Goal: Information Seeking & Learning: Compare options

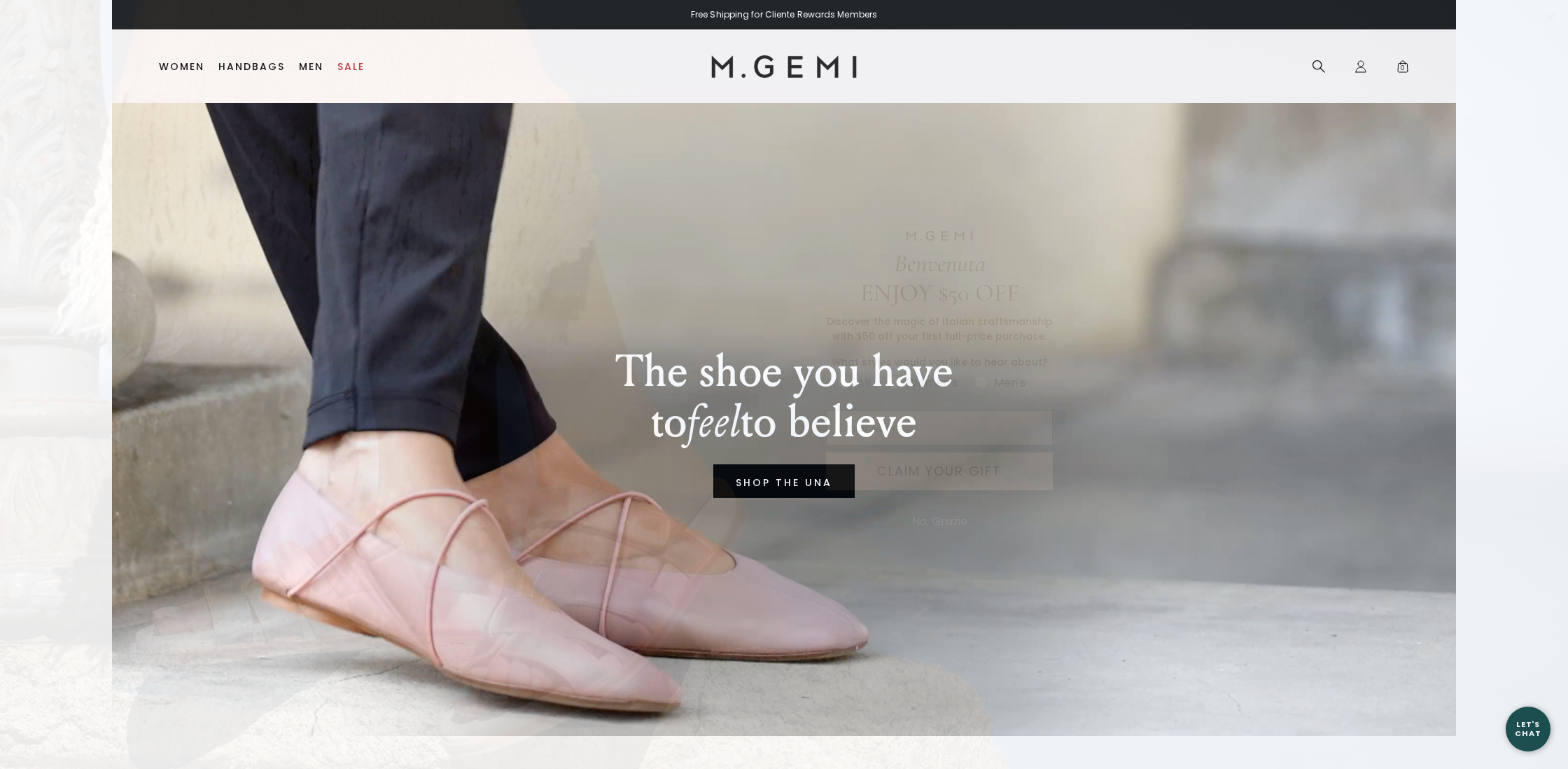
click at [1548, 18] on circle "Close dialog" at bounding box center [1550, 17] width 23 height 23
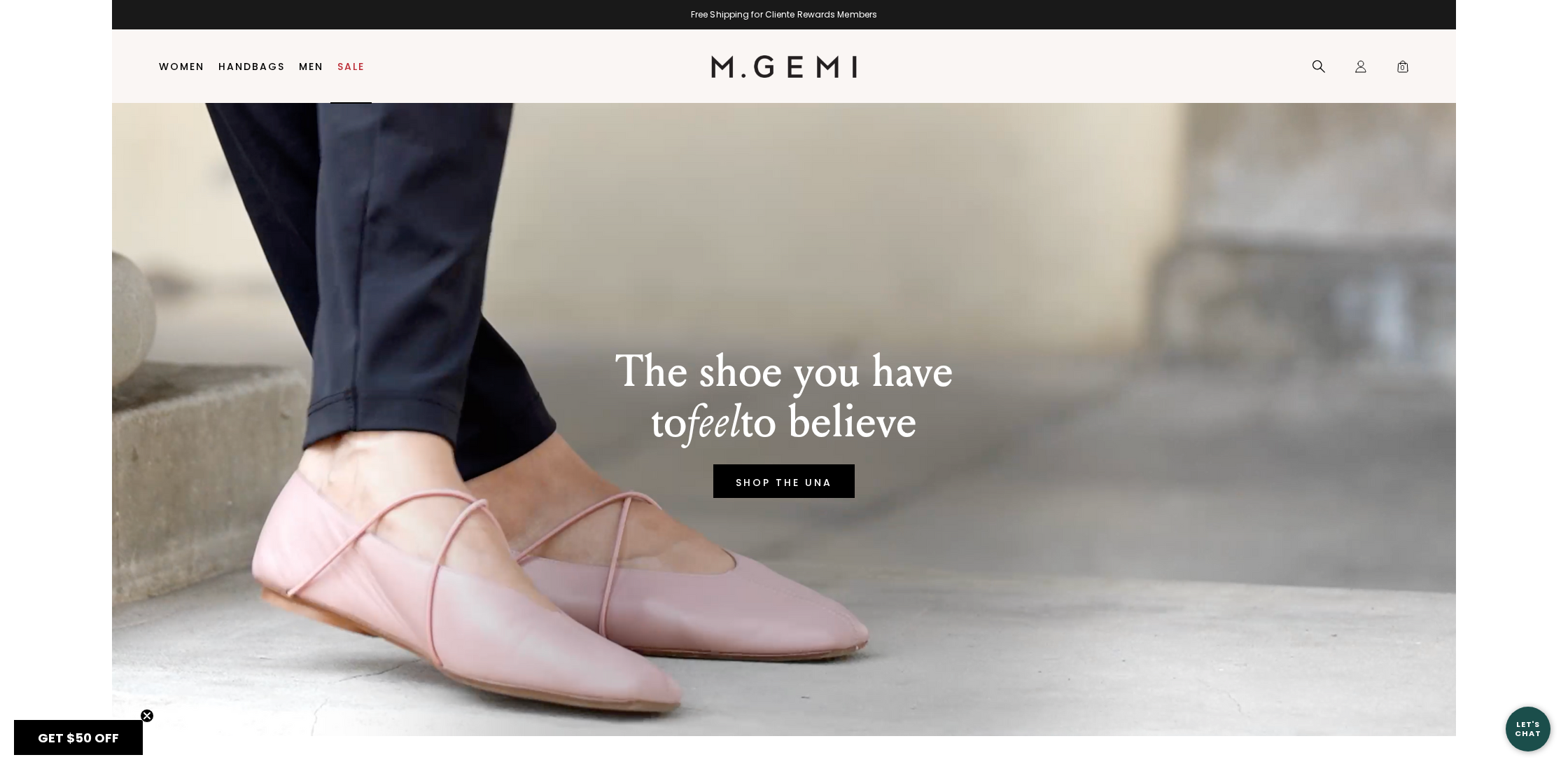
click at [348, 65] on link "Sale" at bounding box center [351, 66] width 27 height 11
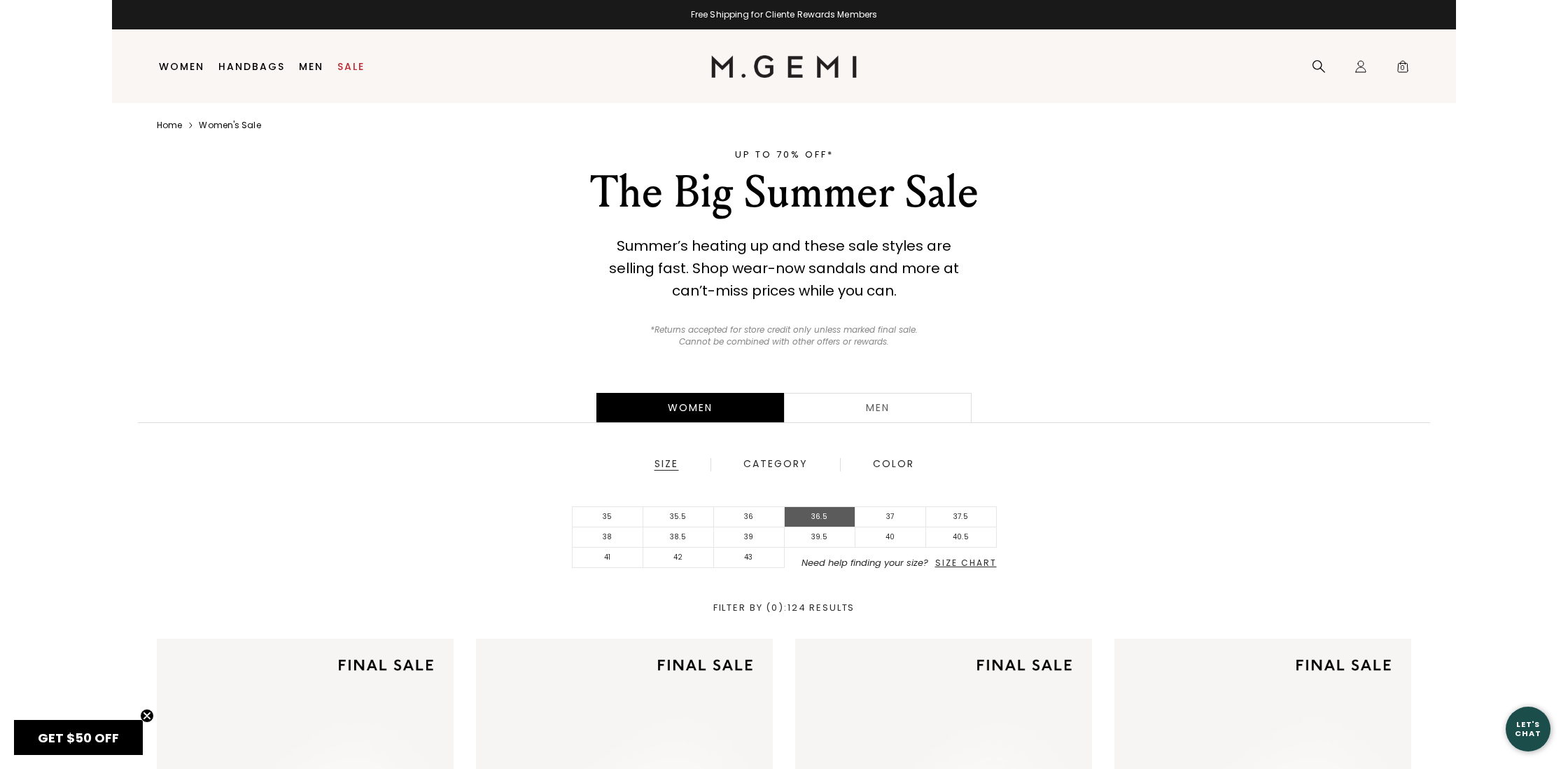
click at [815, 512] on li "36.5" at bounding box center [820, 517] width 71 height 20
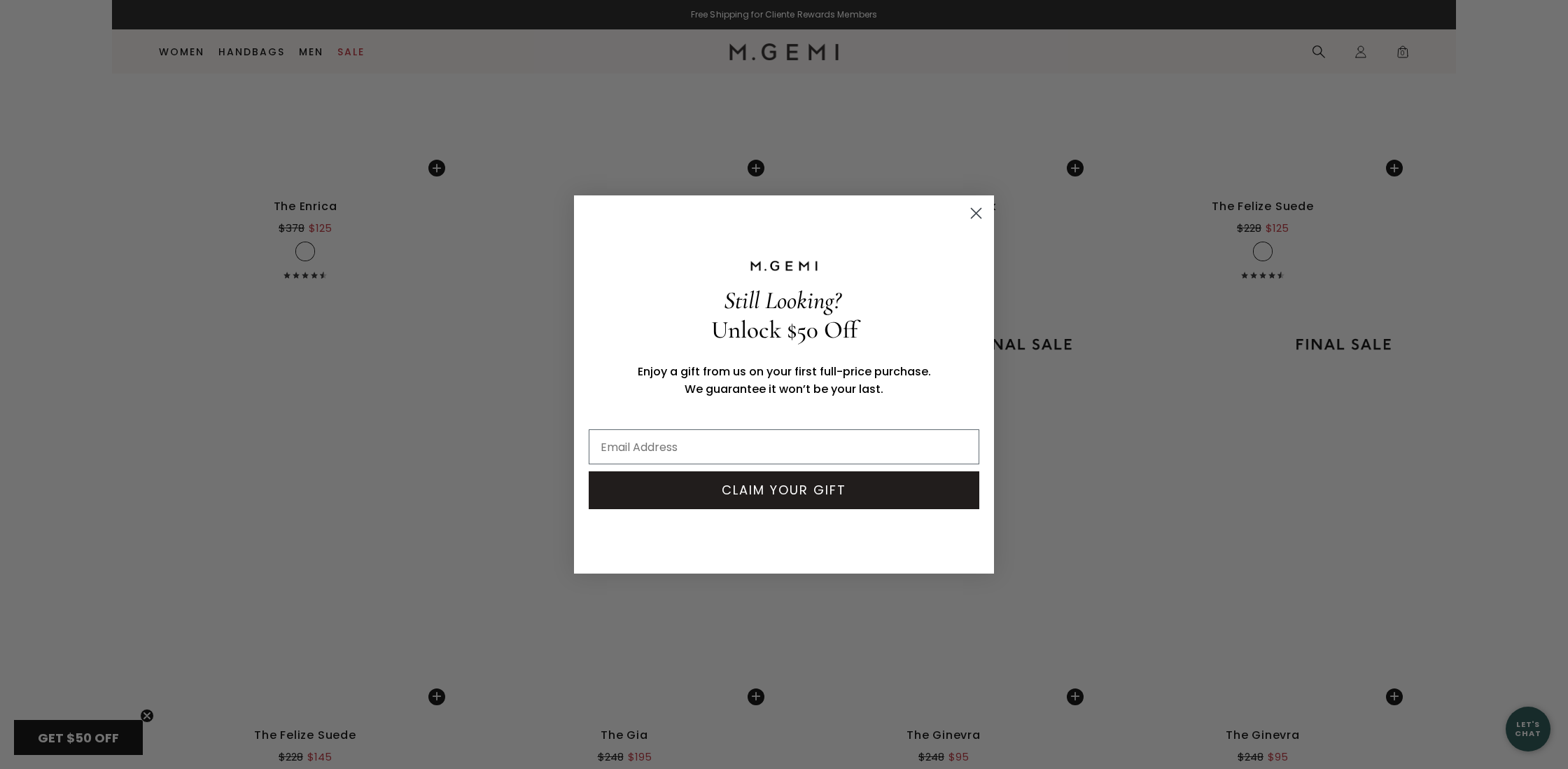
scroll to position [7720, 0]
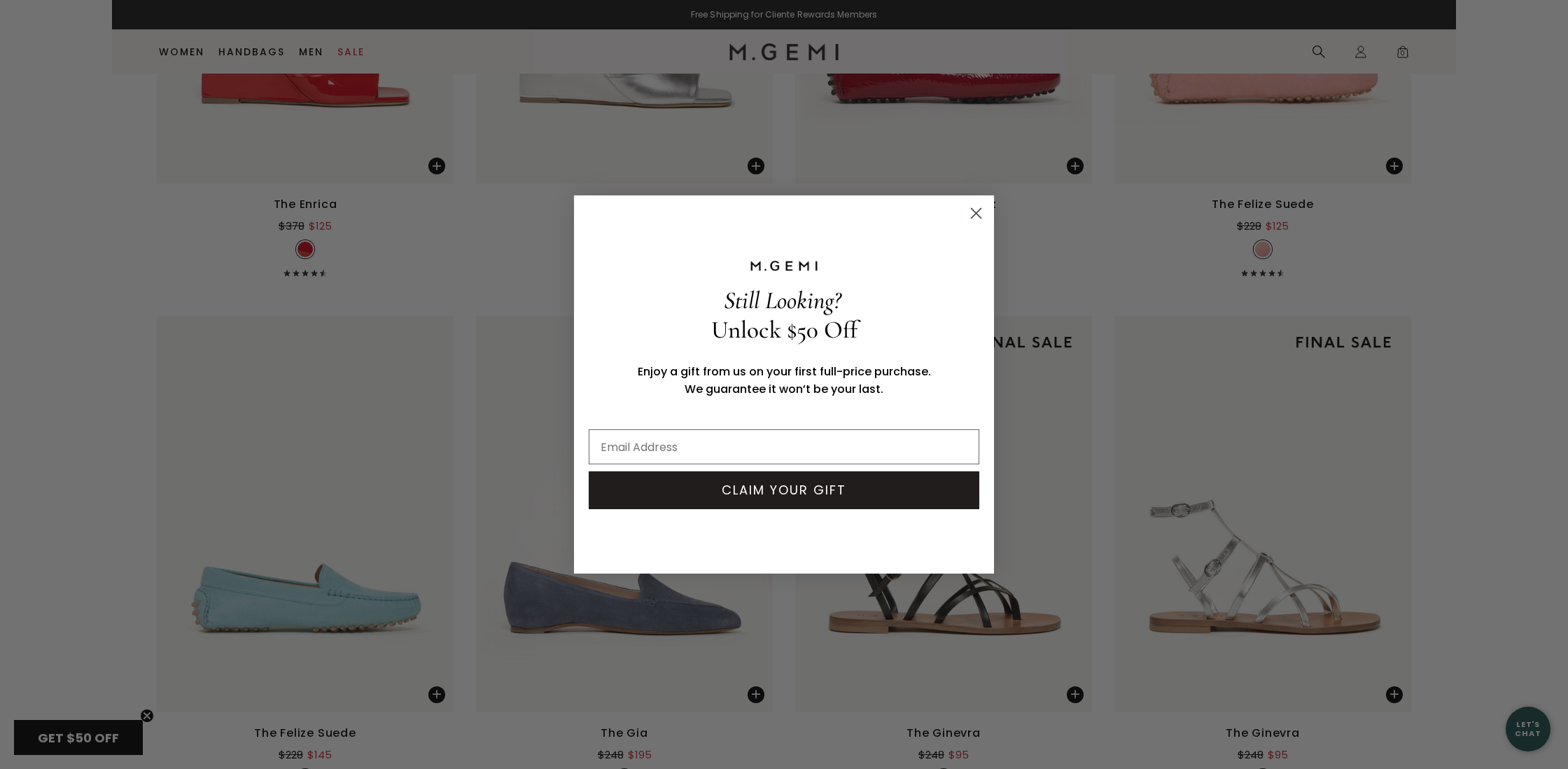
click at [979, 209] on circle "Close dialog" at bounding box center [976, 213] width 23 height 23
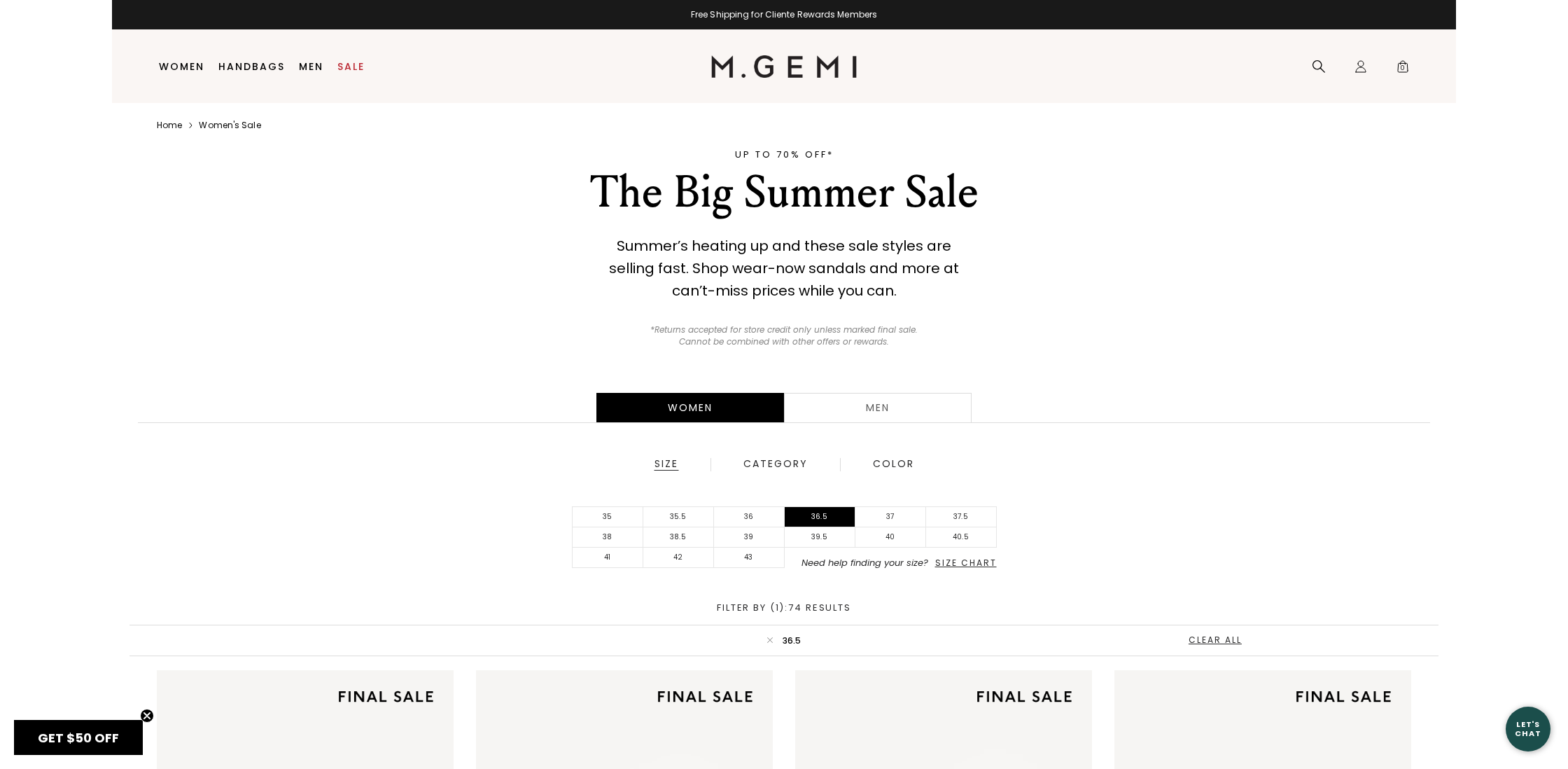
scroll to position [0, 0]
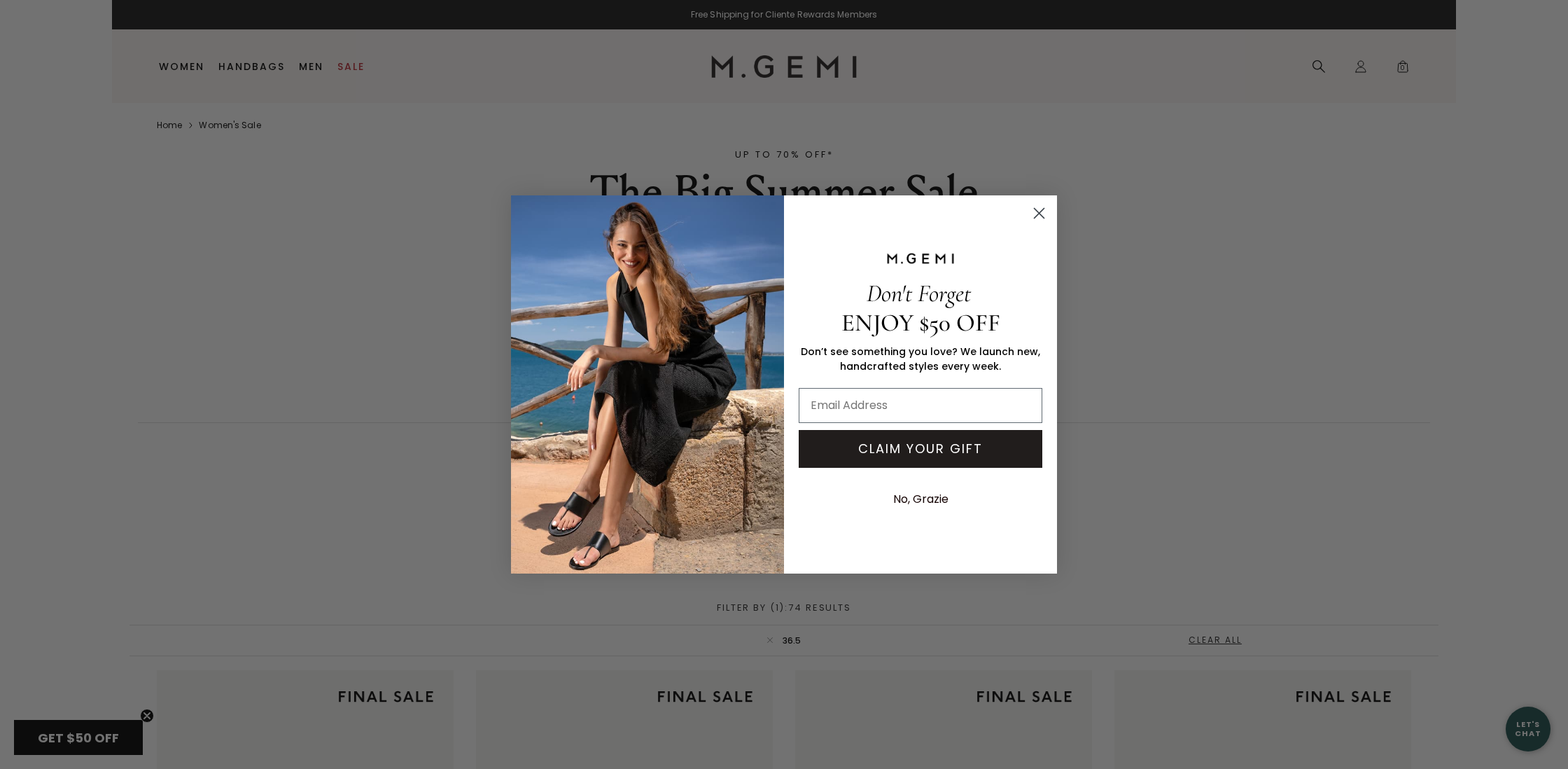
click at [1034, 207] on circle "Close dialog" at bounding box center [1039, 213] width 23 height 23
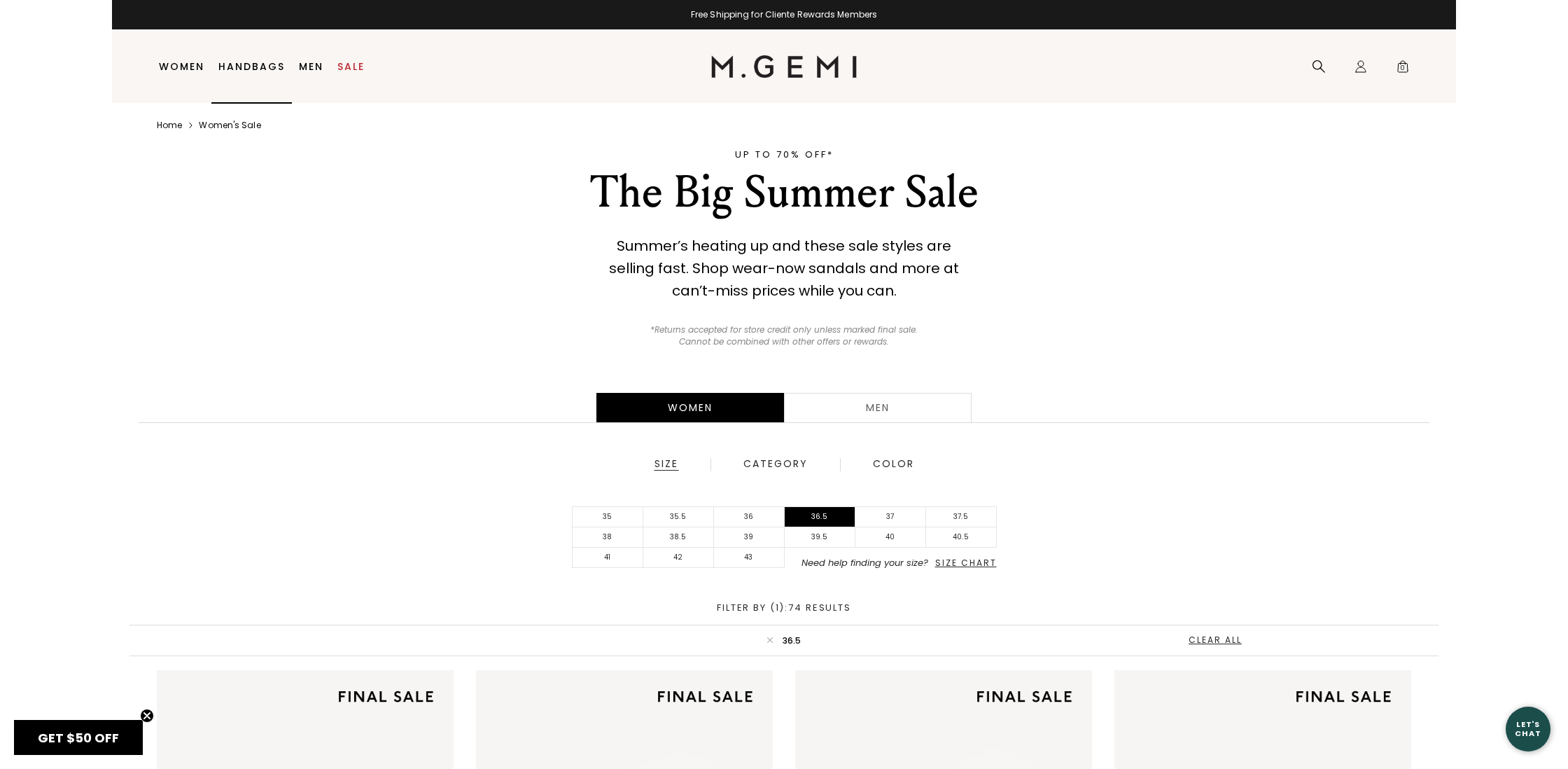
click at [250, 66] on link "Handbags" at bounding box center [251, 66] width 67 height 11
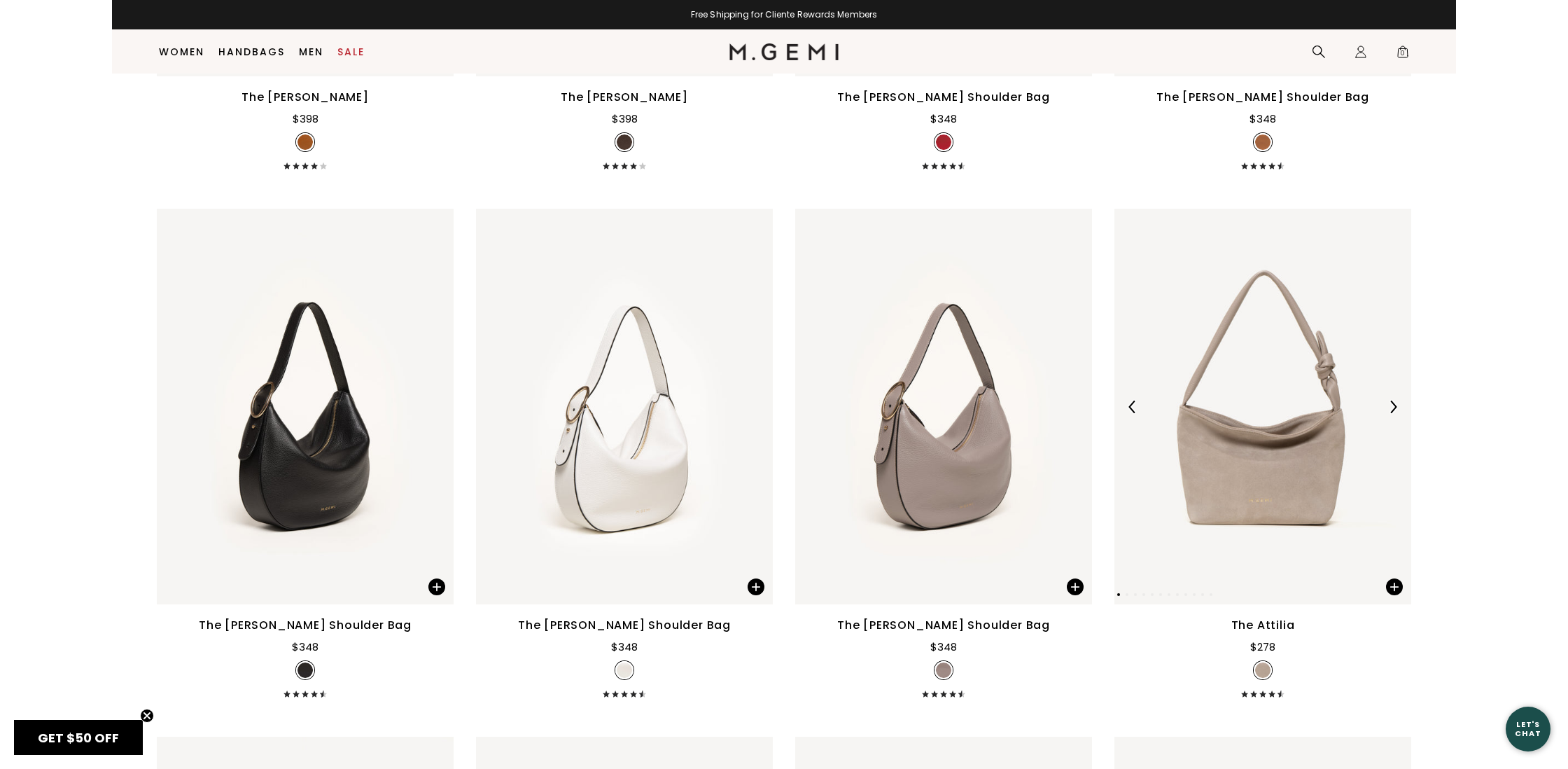
scroll to position [1636, 0]
click at [1222, 472] on img at bounding box center [1263, 404] width 296 height 396
click at [565, 473] on img at bounding box center [624, 409] width 296 height 396
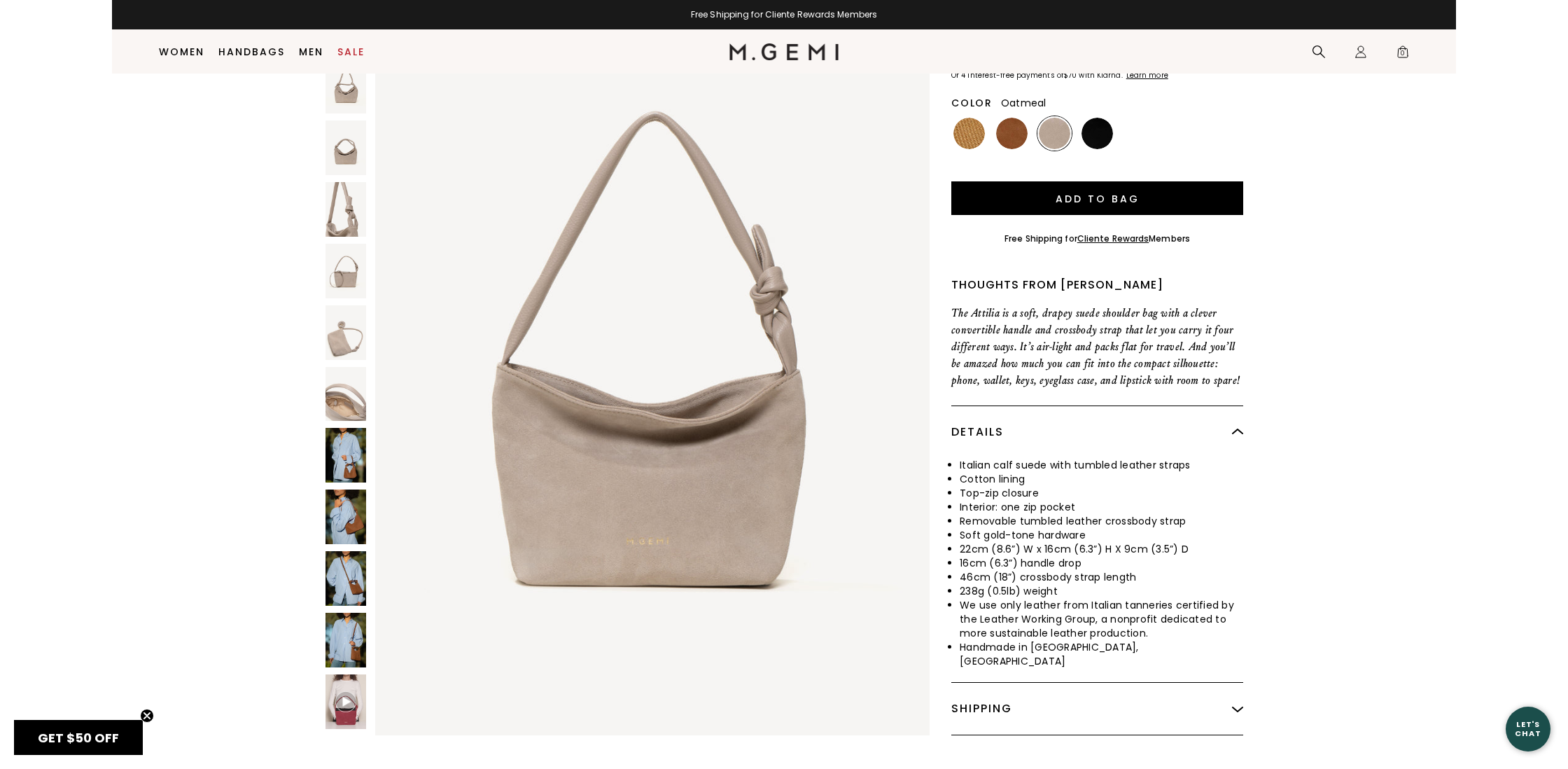
scroll to position [161, 0]
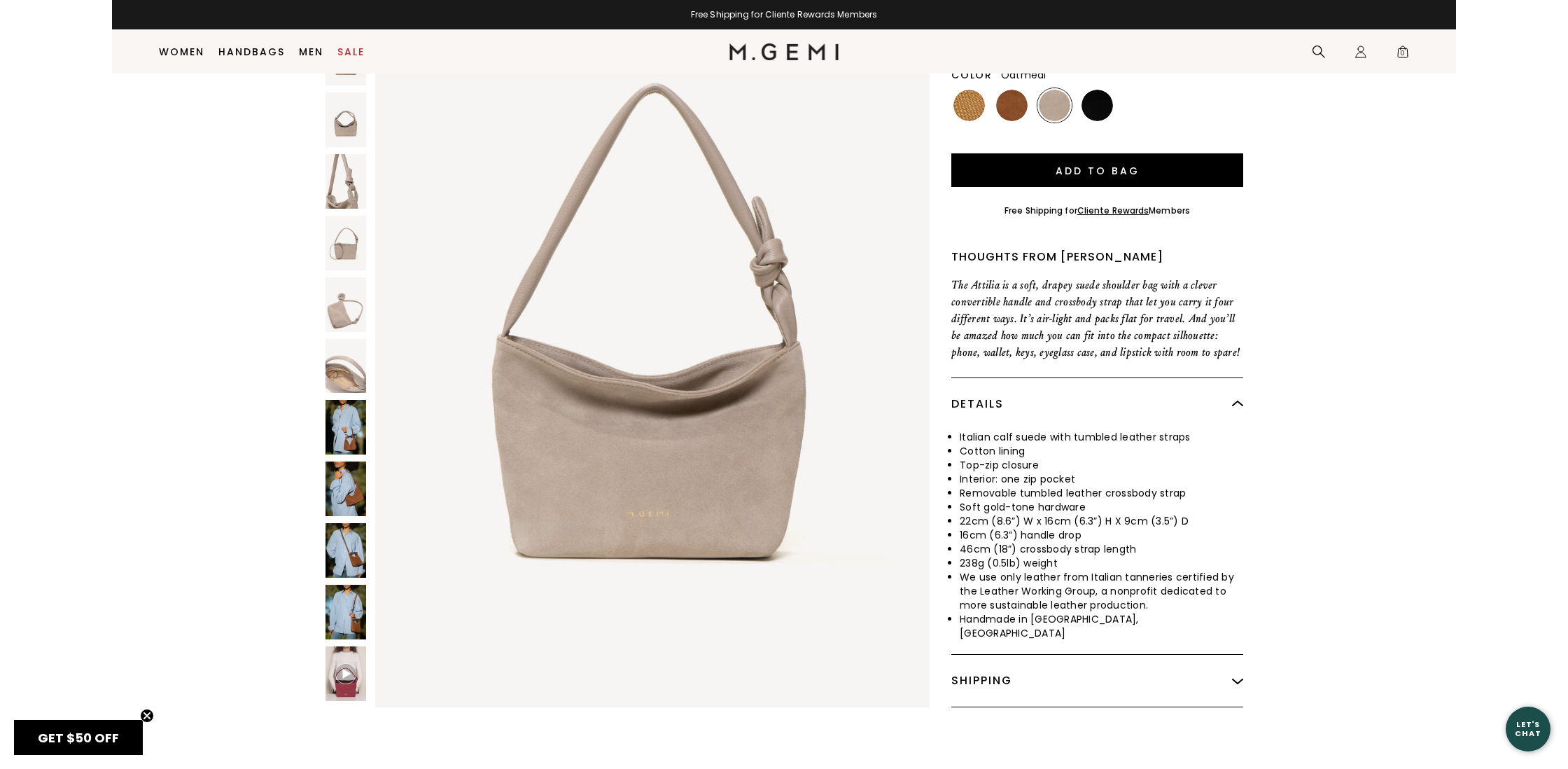
click at [348, 488] on img at bounding box center [346, 489] width 41 height 55
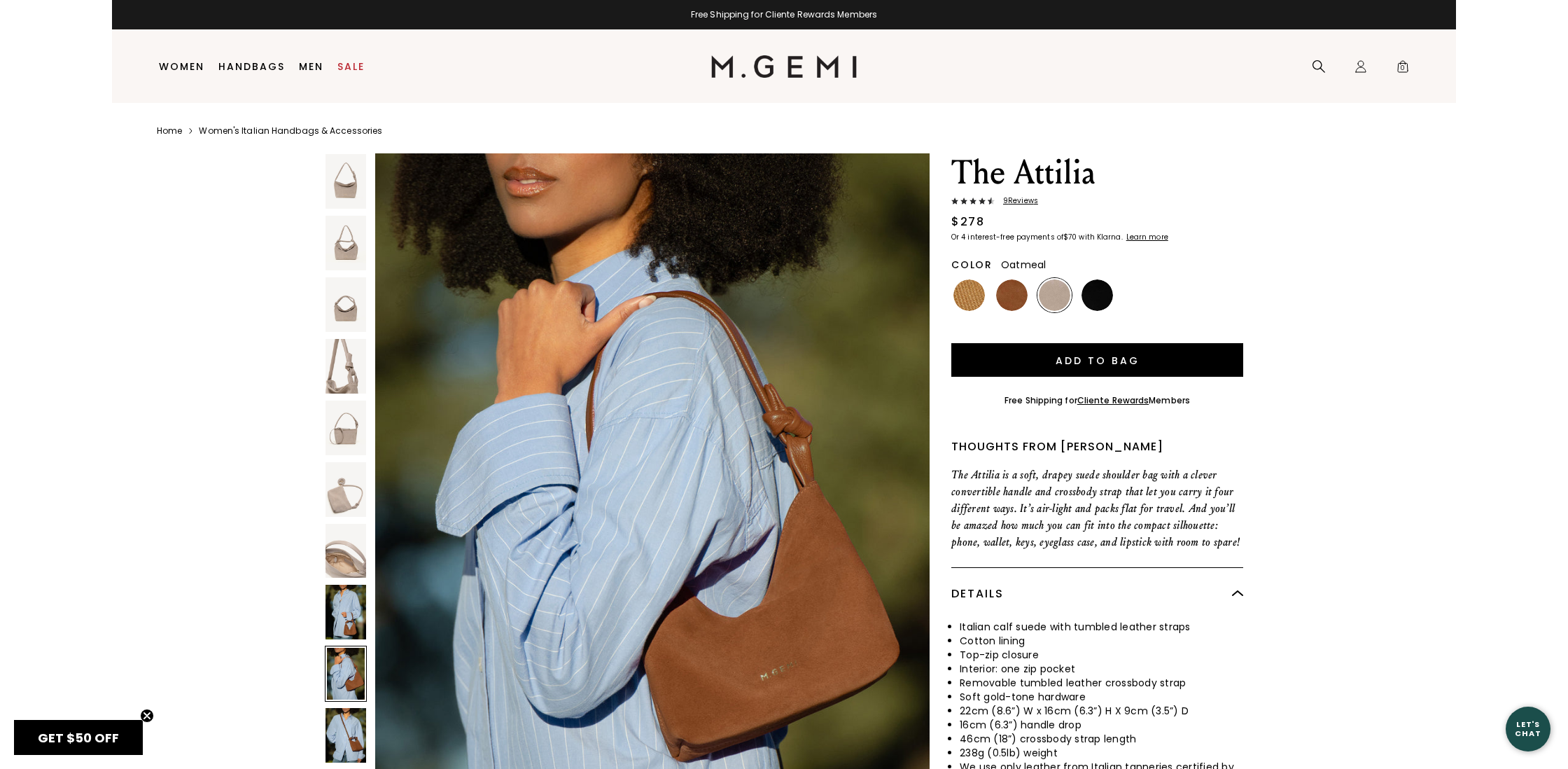
scroll to position [5997, 0]
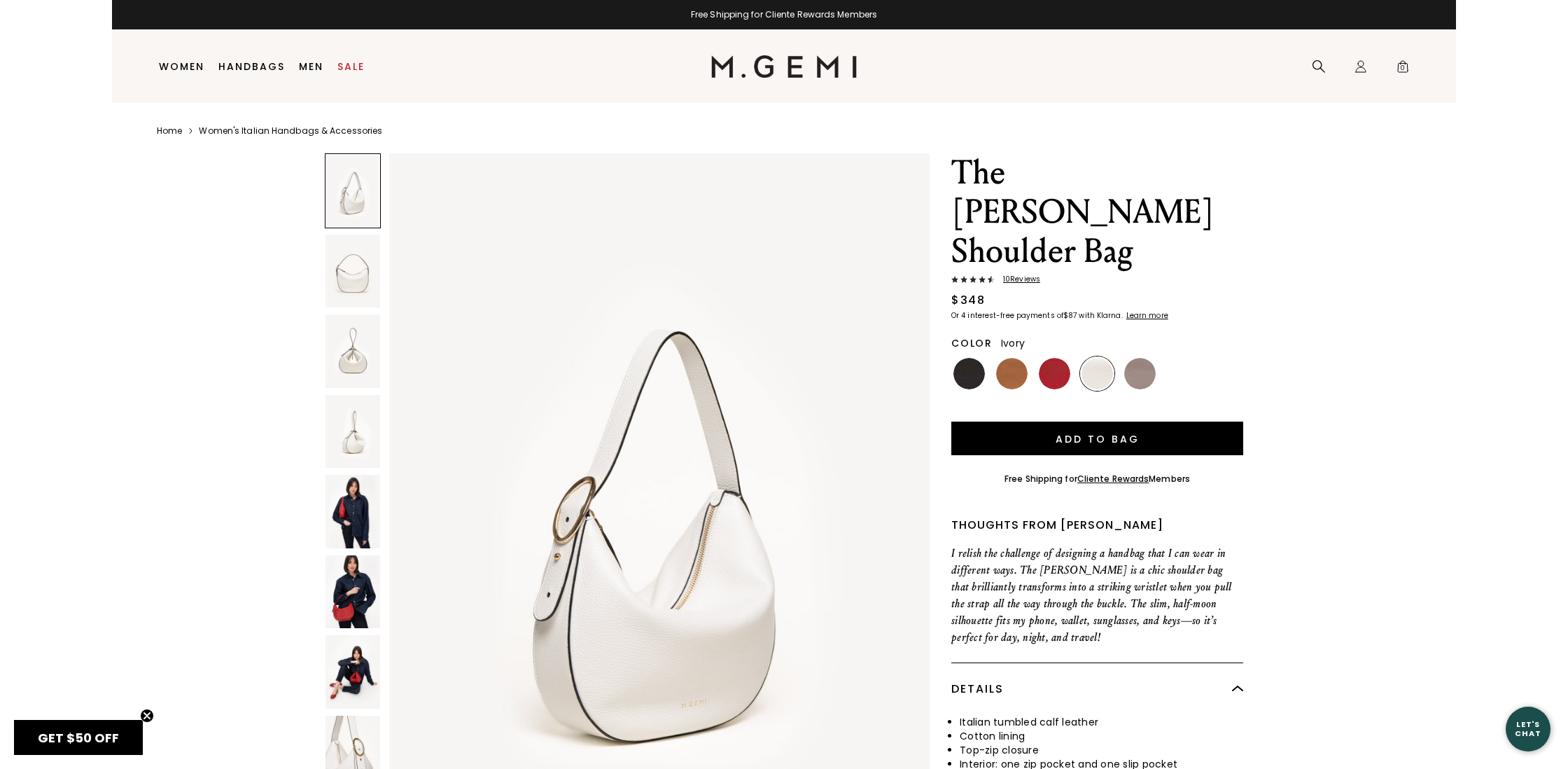
click at [358, 532] on img at bounding box center [353, 511] width 55 height 74
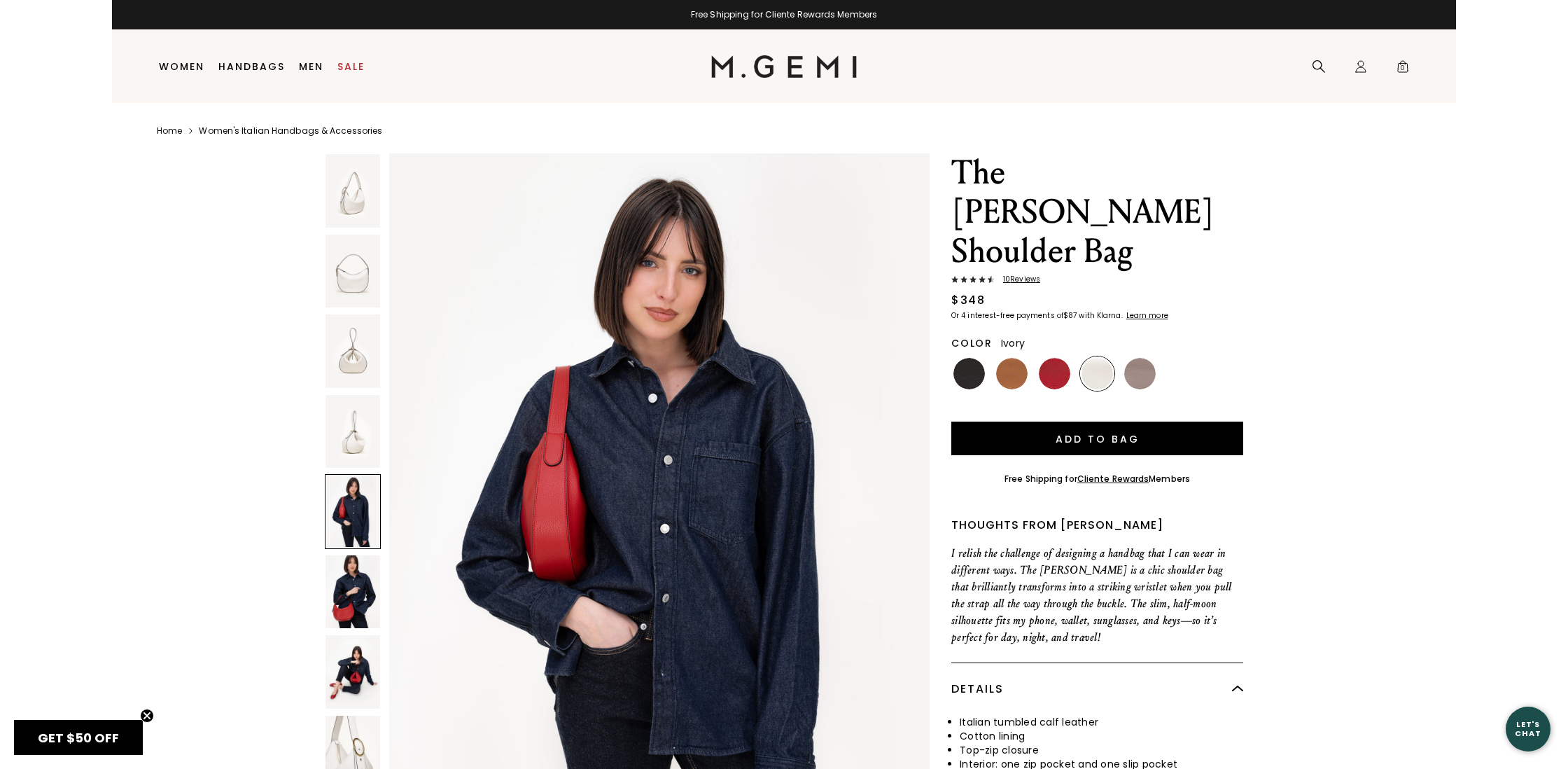
click at [360, 277] on img at bounding box center [353, 271] width 55 height 74
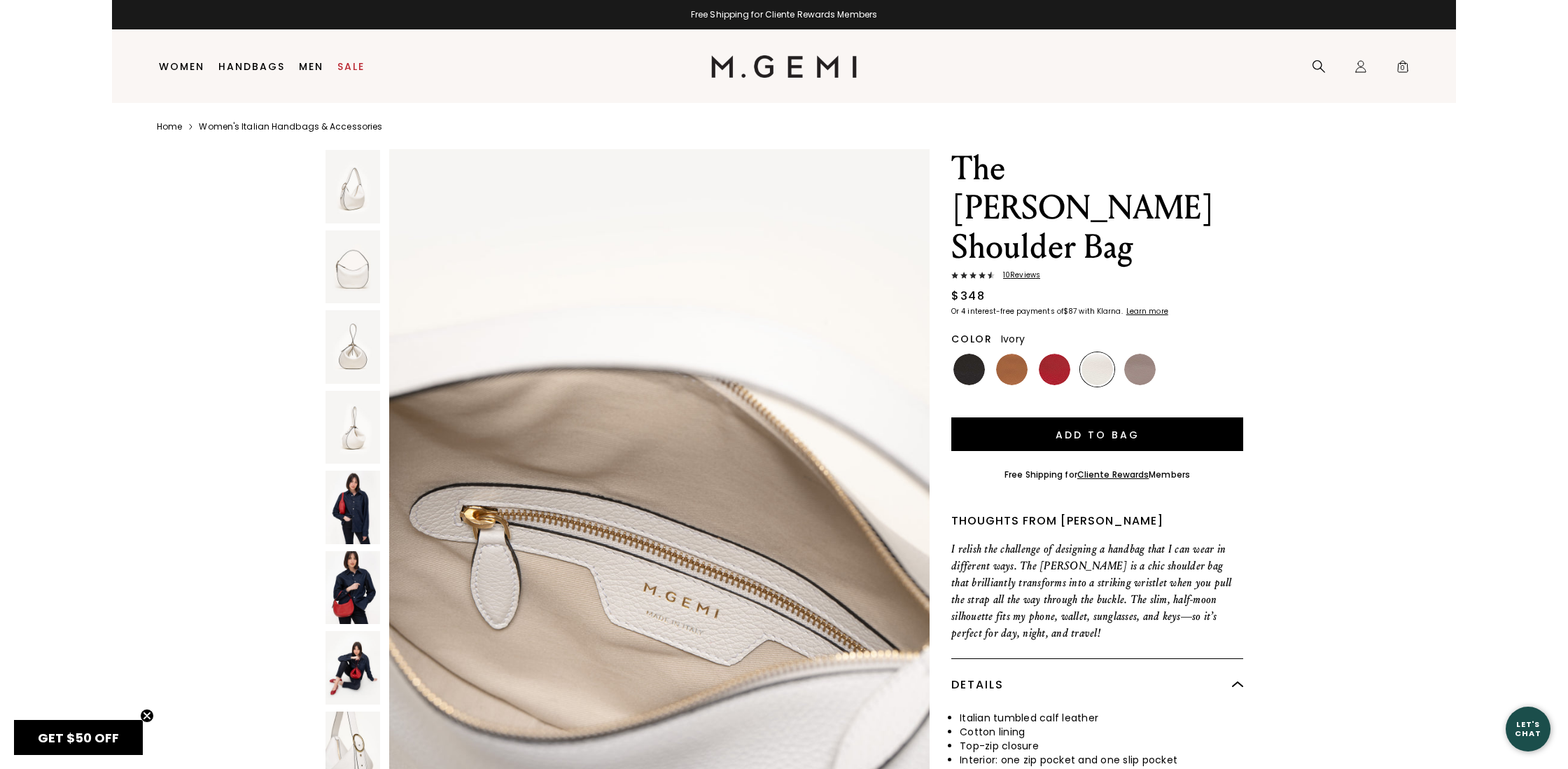
scroll to position [5, 0]
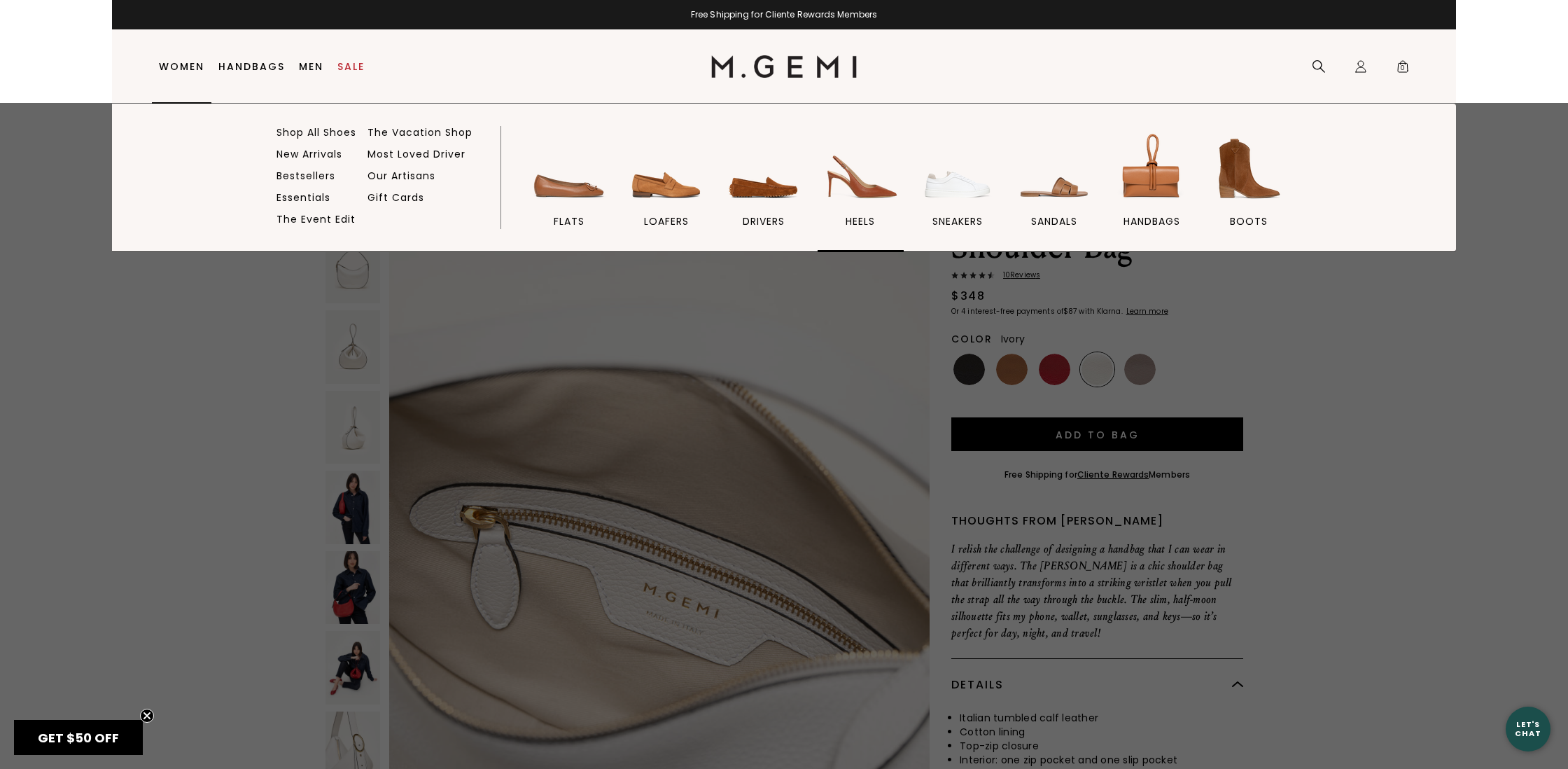
click at [862, 222] on span "heels" at bounding box center [859, 221] width 29 height 13
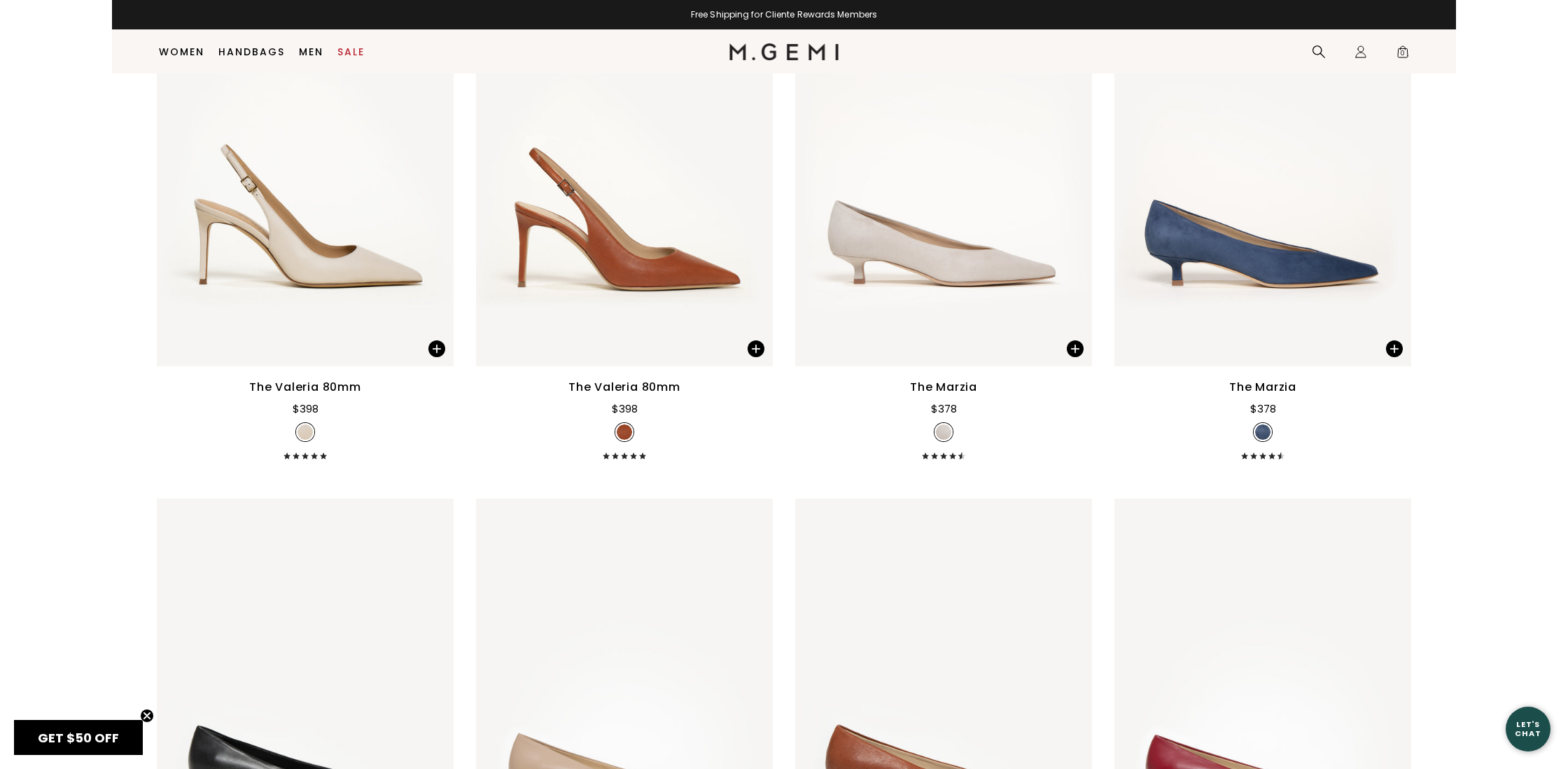
scroll to position [2942, 0]
click at [895, 297] on img at bounding box center [943, 167] width 296 height 396
click at [928, 269] on img at bounding box center [943, 167] width 296 height 396
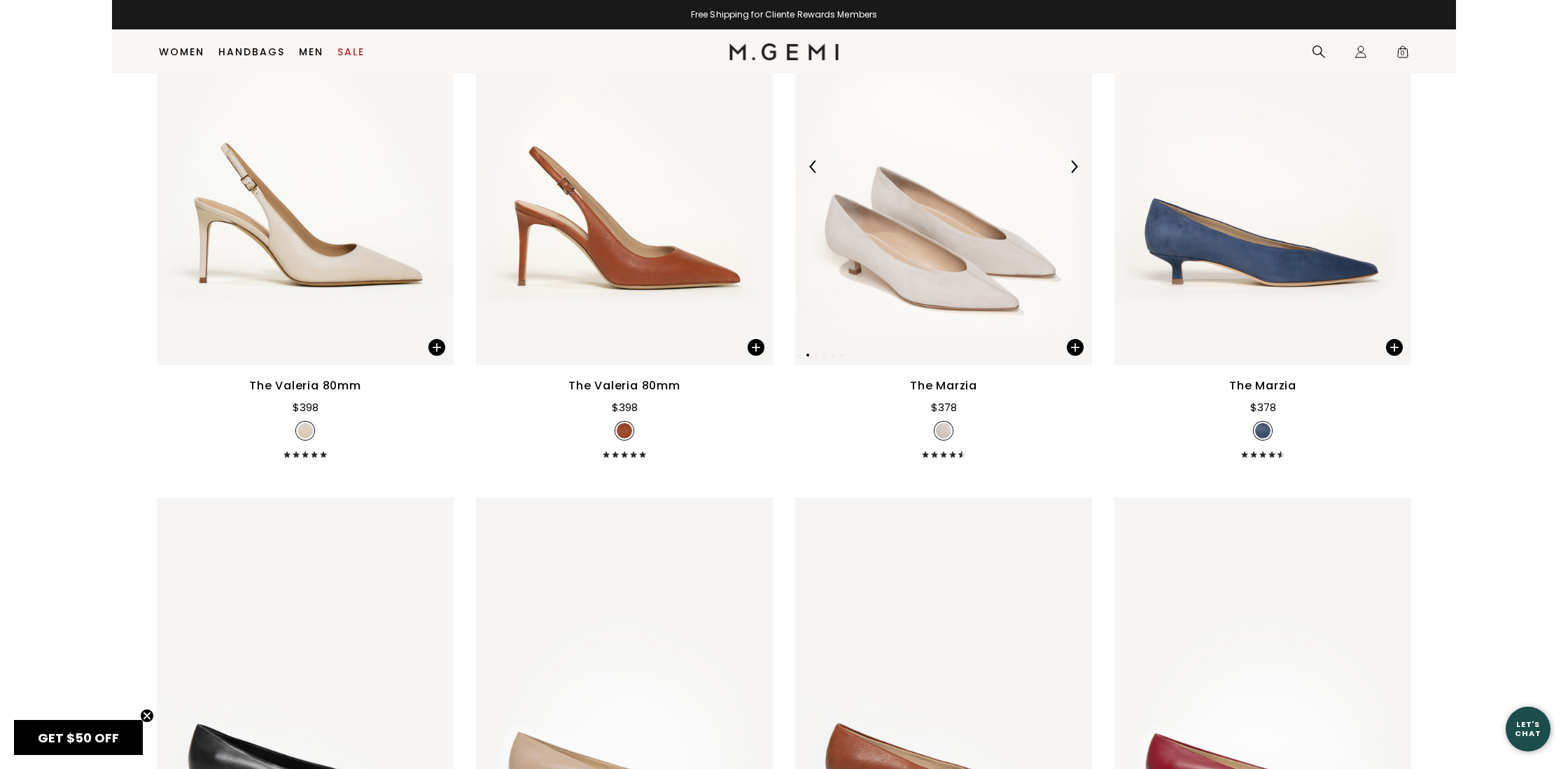
click at [940, 260] on img at bounding box center [943, 167] width 296 height 396
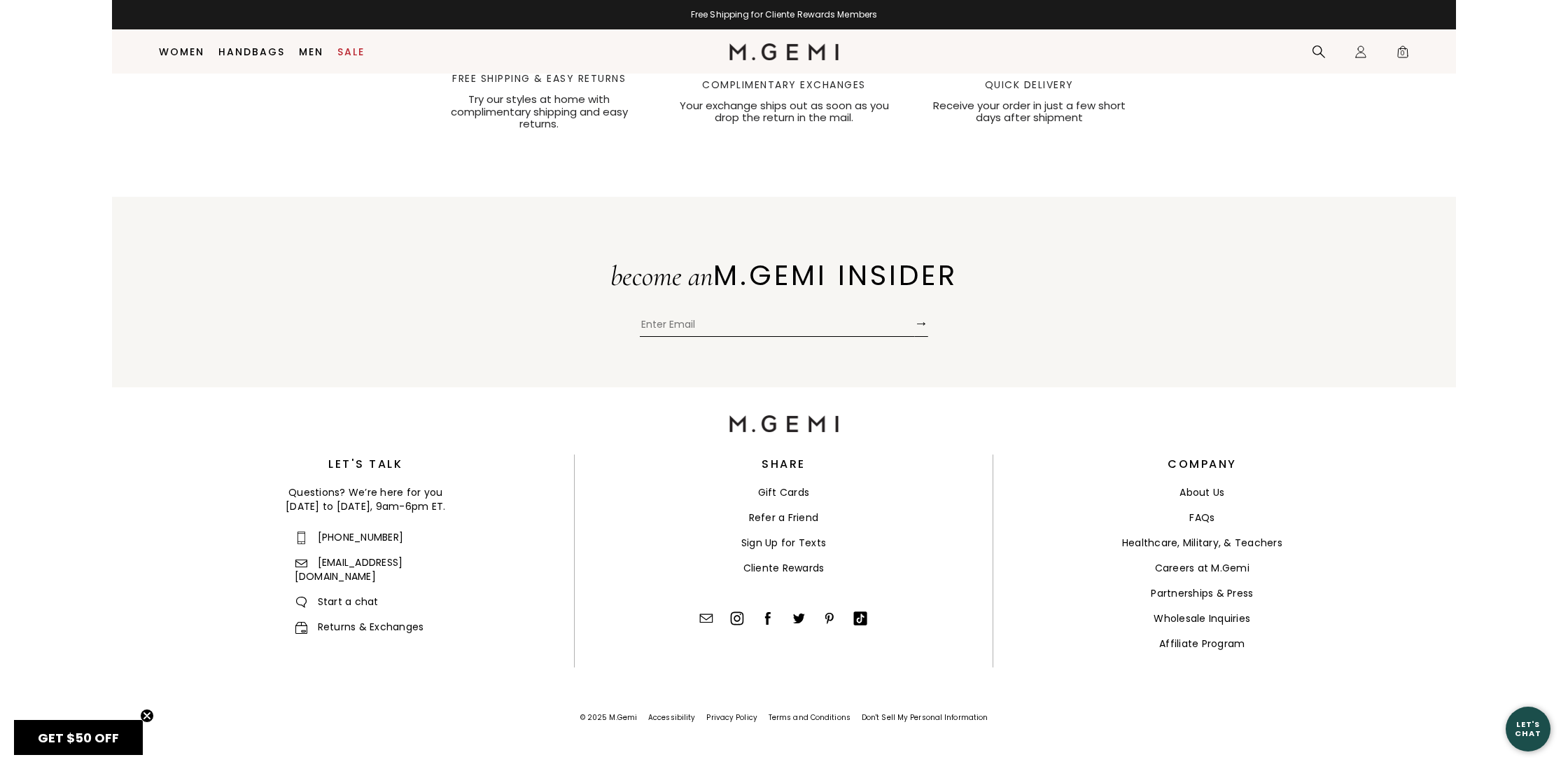
scroll to position [5703, 0]
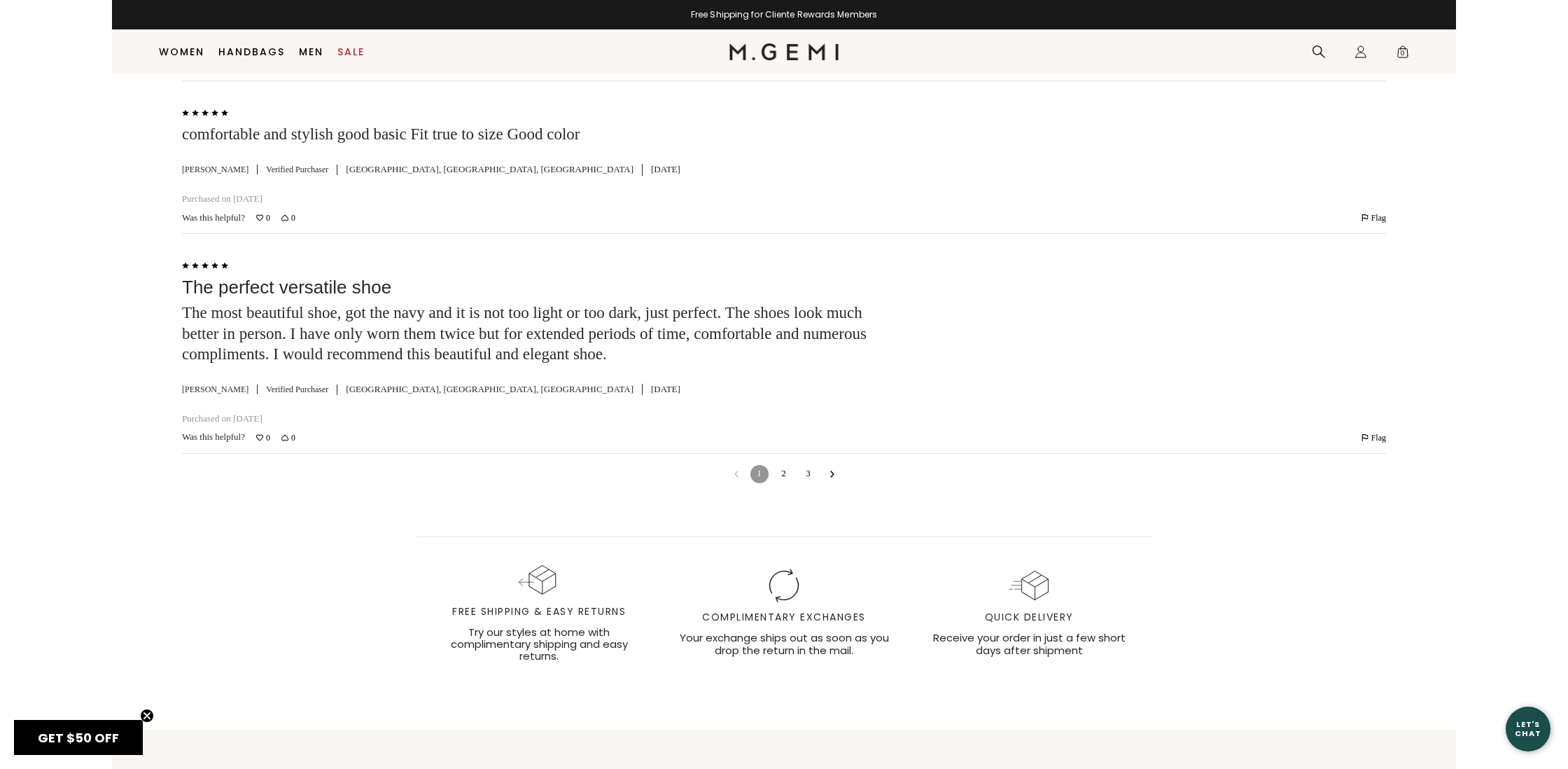
scroll to position [3861, 0]
click at [783, 478] on link "2" at bounding box center [784, 471] width 18 height 18
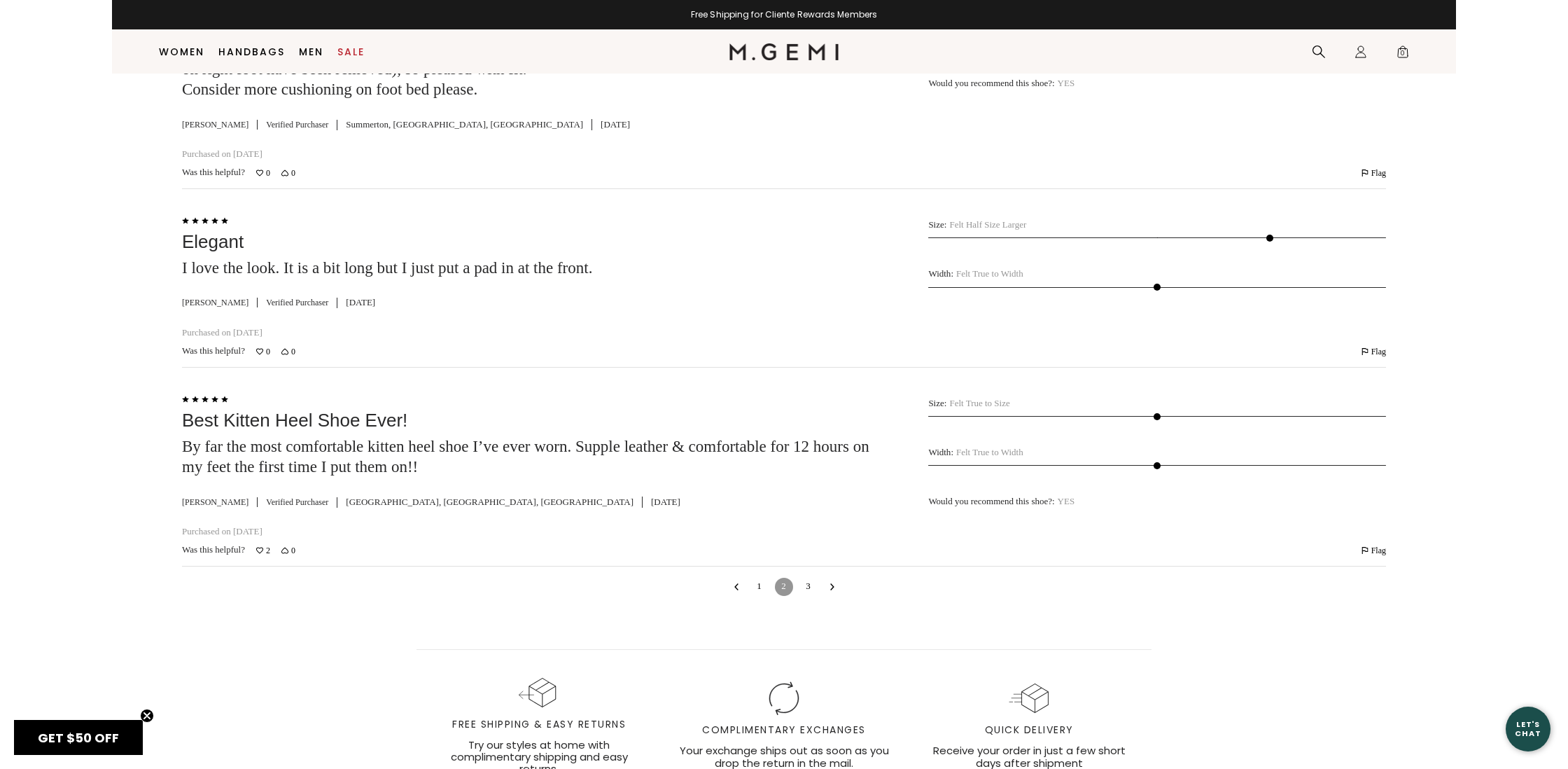
scroll to position [6060, 0]
click at [810, 596] on link "3" at bounding box center [808, 587] width 18 height 18
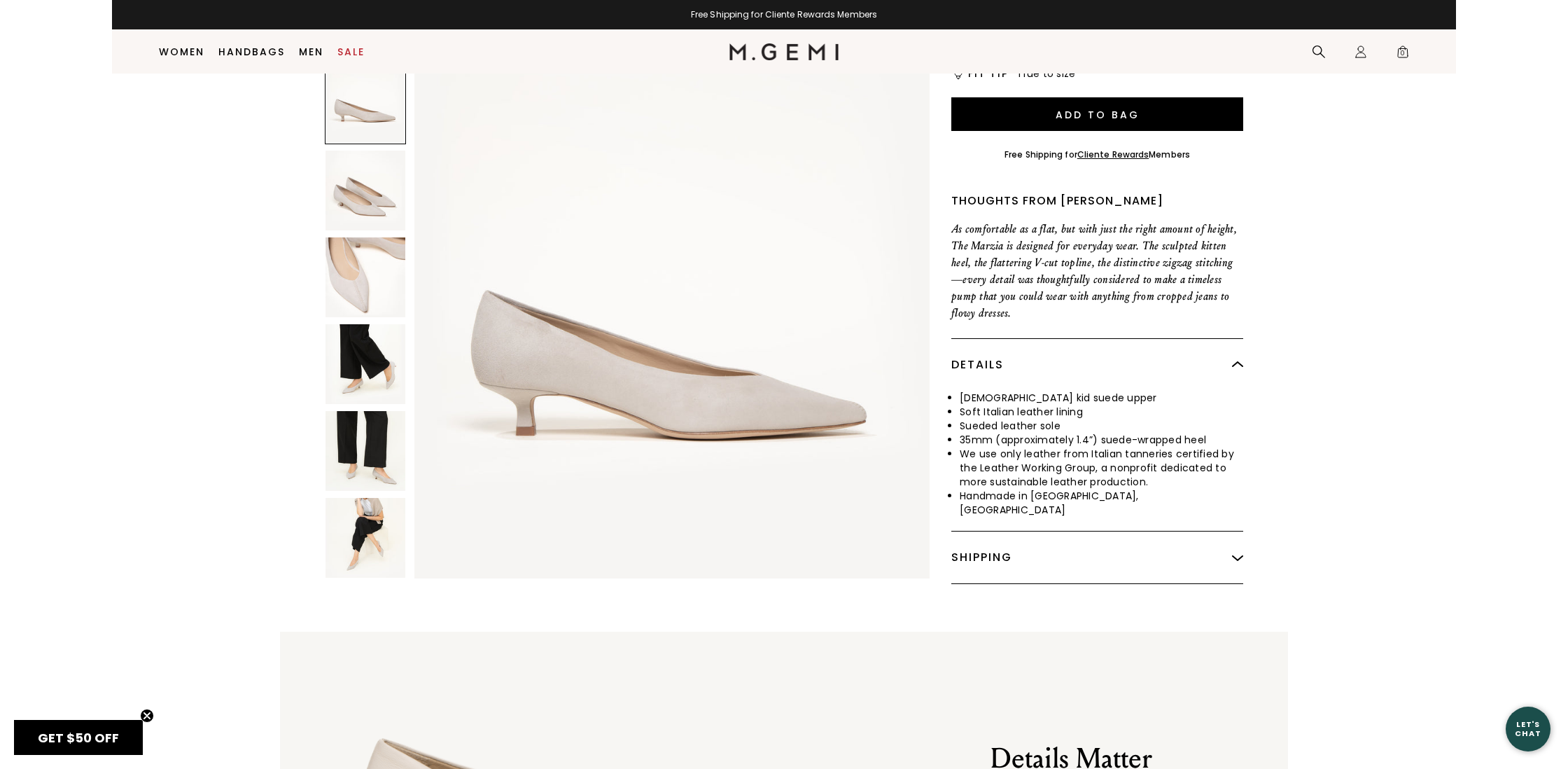
scroll to position [339, 0]
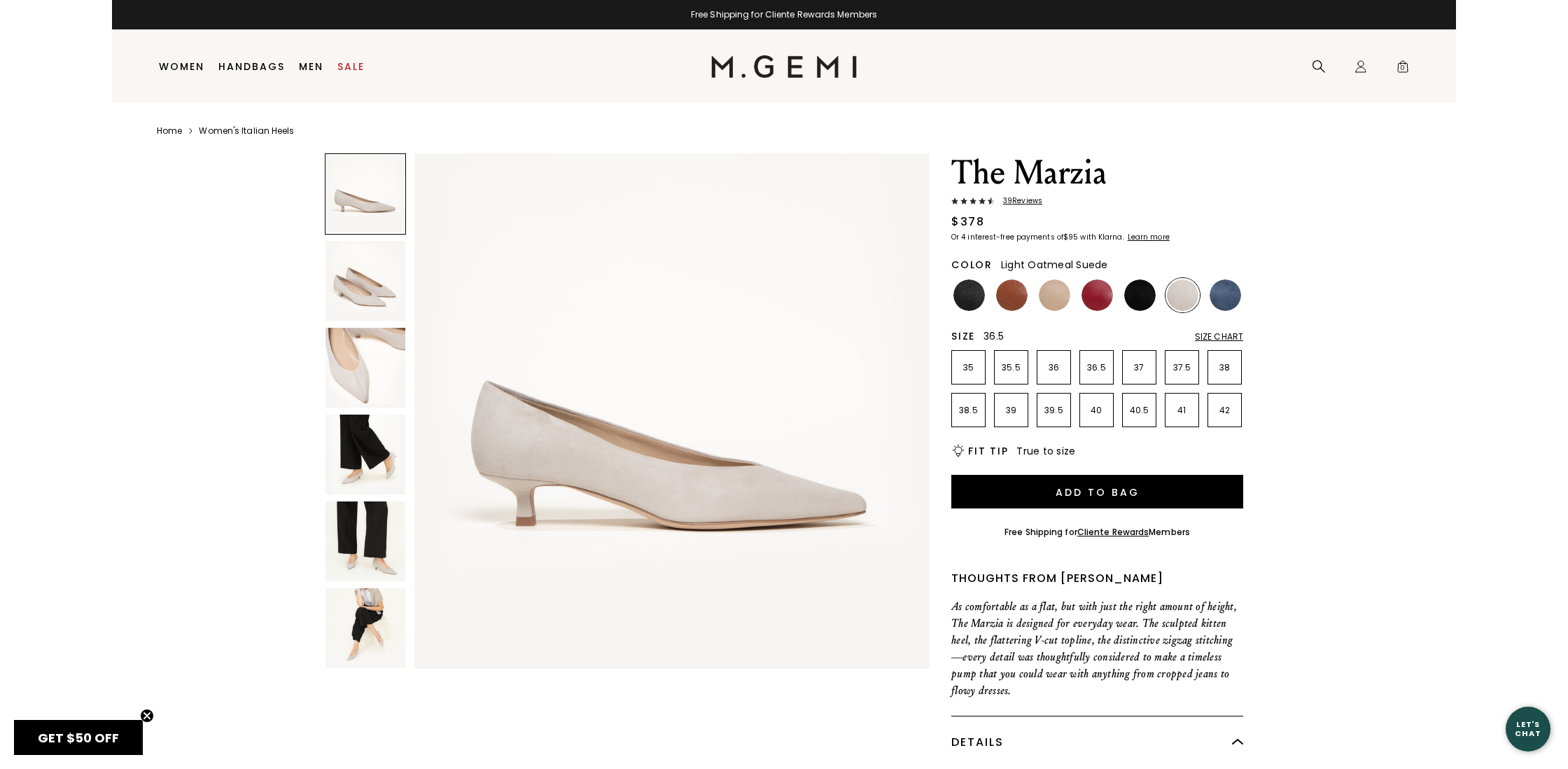
click at [1094, 364] on p "36.5" at bounding box center [1097, 367] width 33 height 11
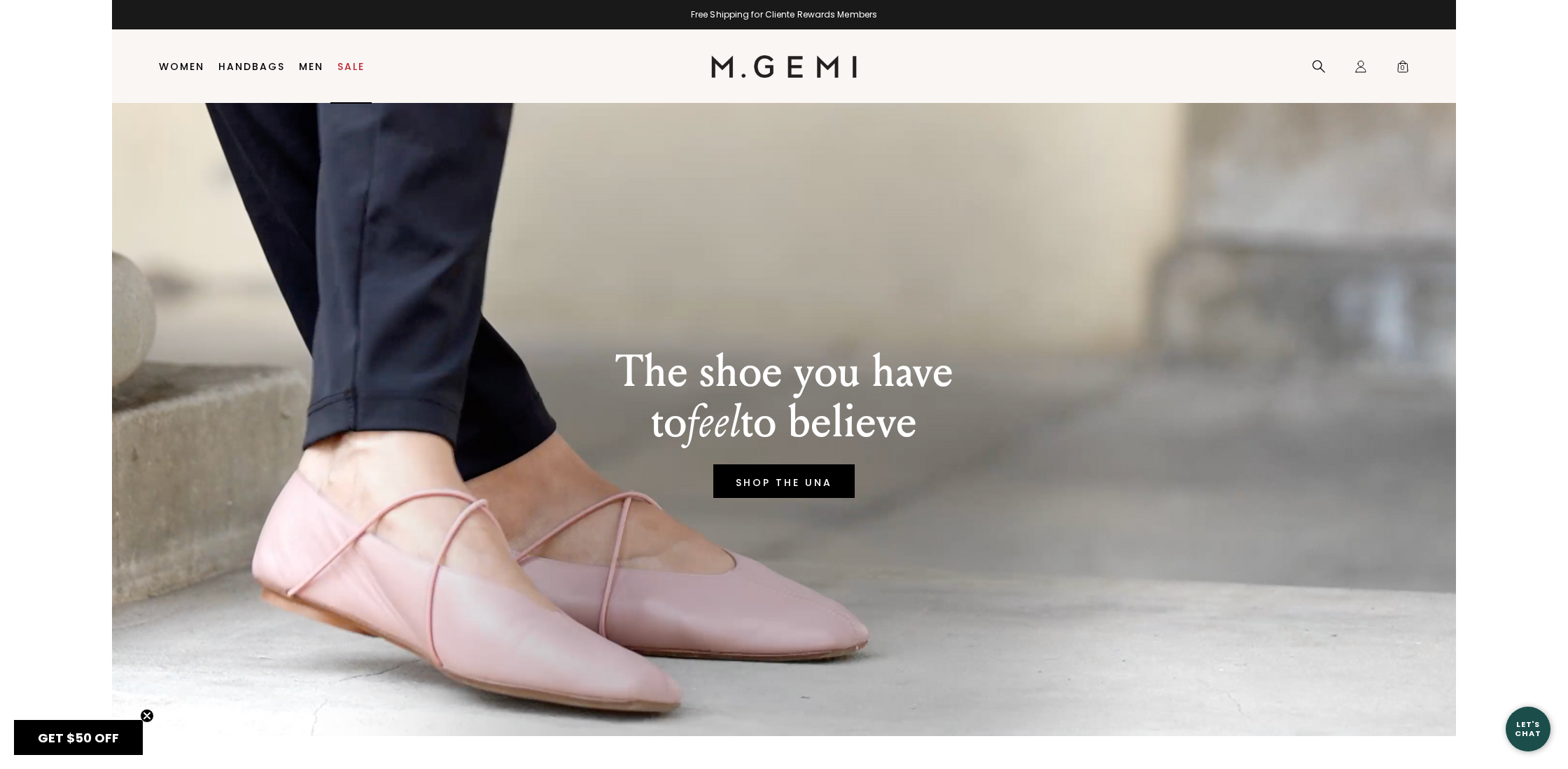
click at [351, 69] on link "Sale" at bounding box center [351, 66] width 27 height 11
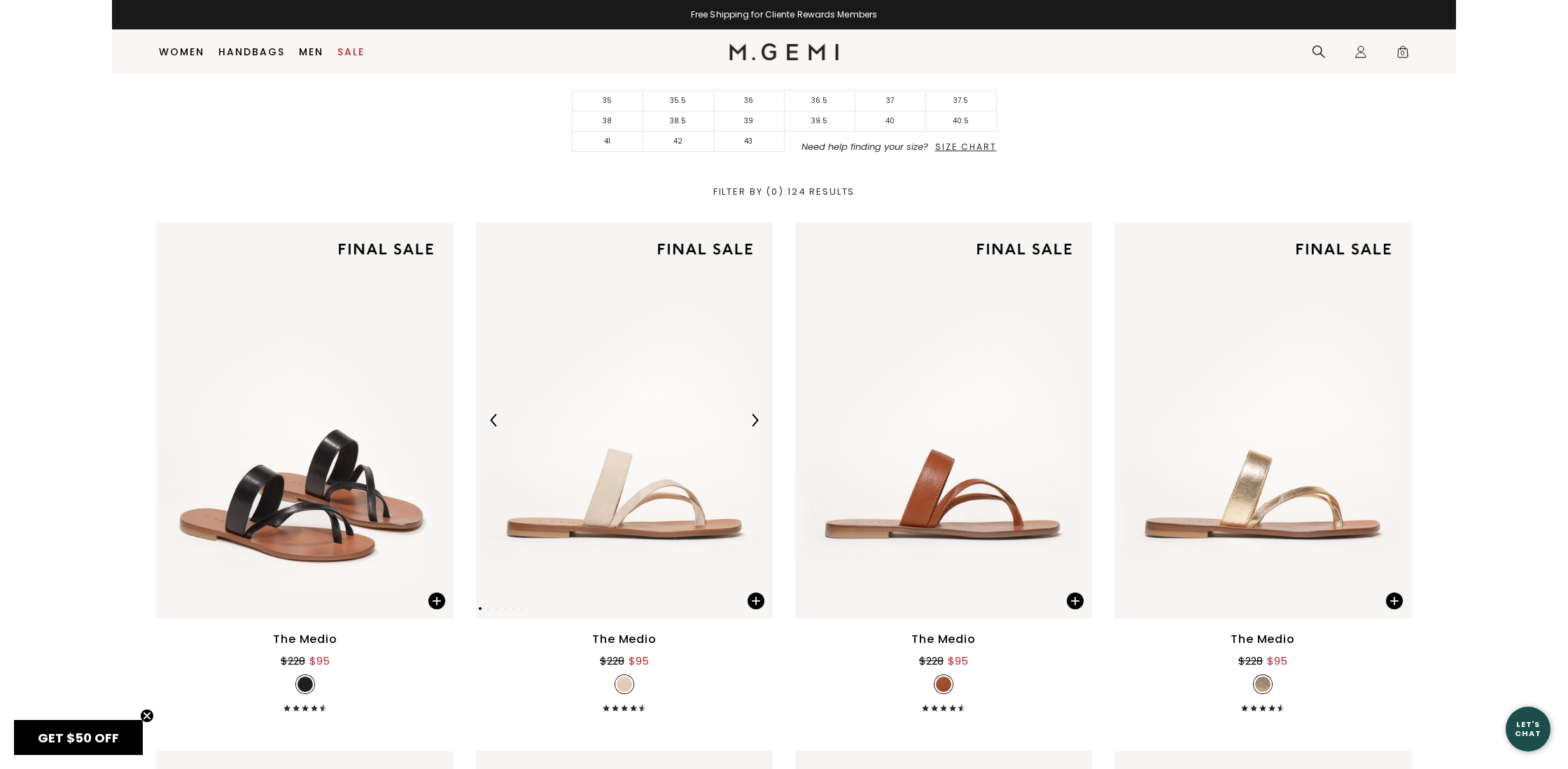
scroll to position [384, 0]
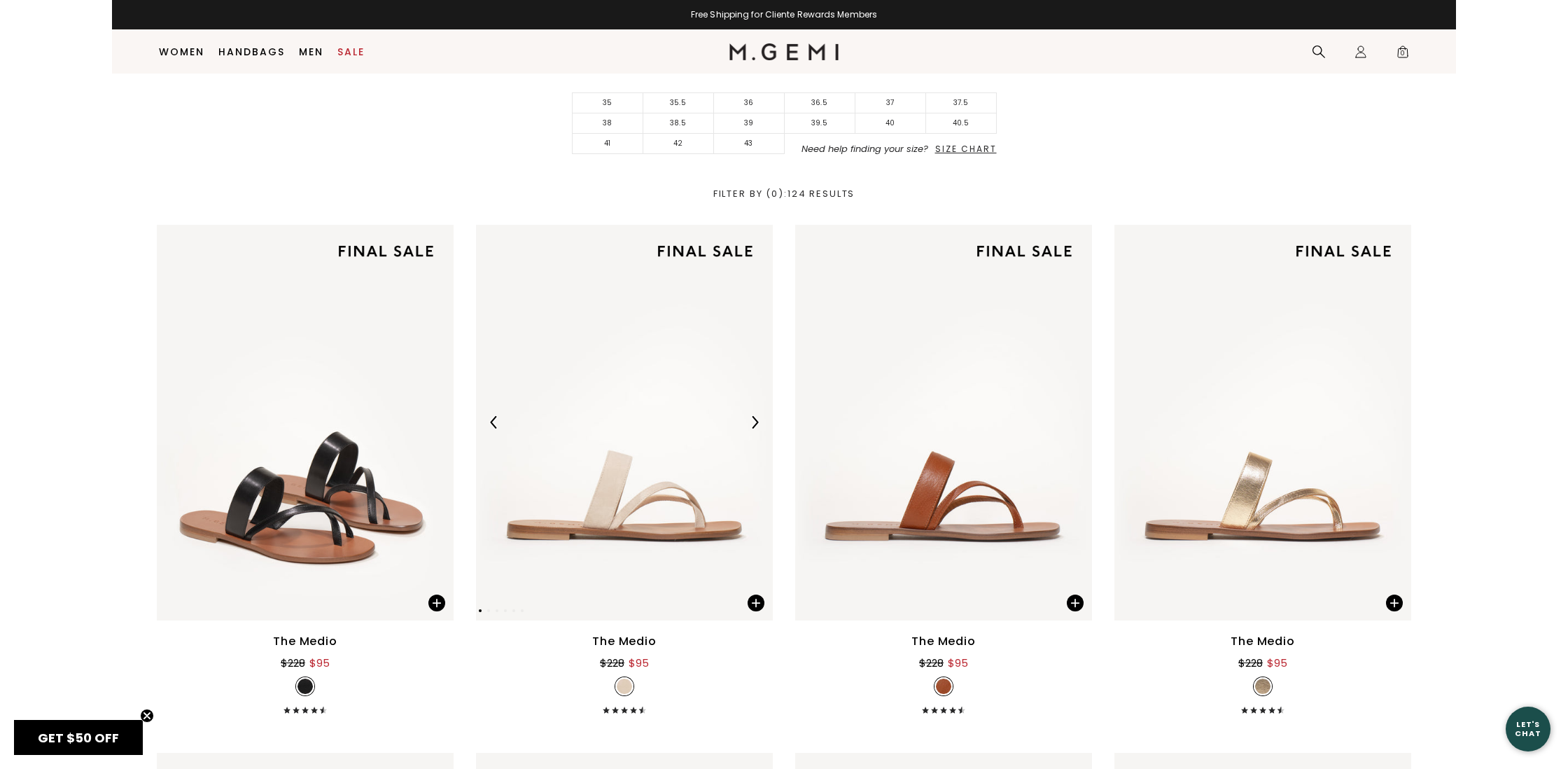
click at [617, 495] on img at bounding box center [624, 422] width 296 height 396
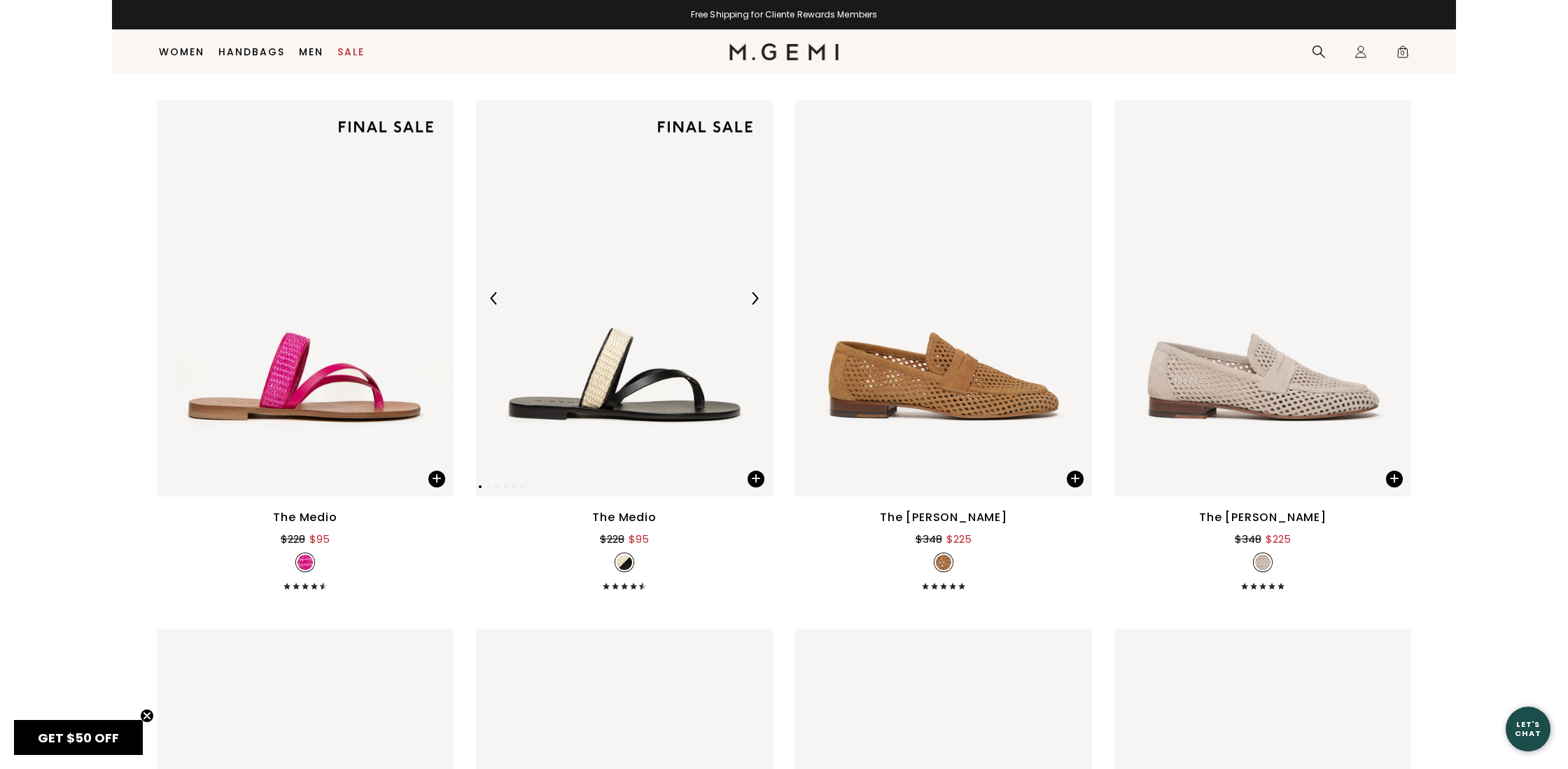
scroll to position [1586, 0]
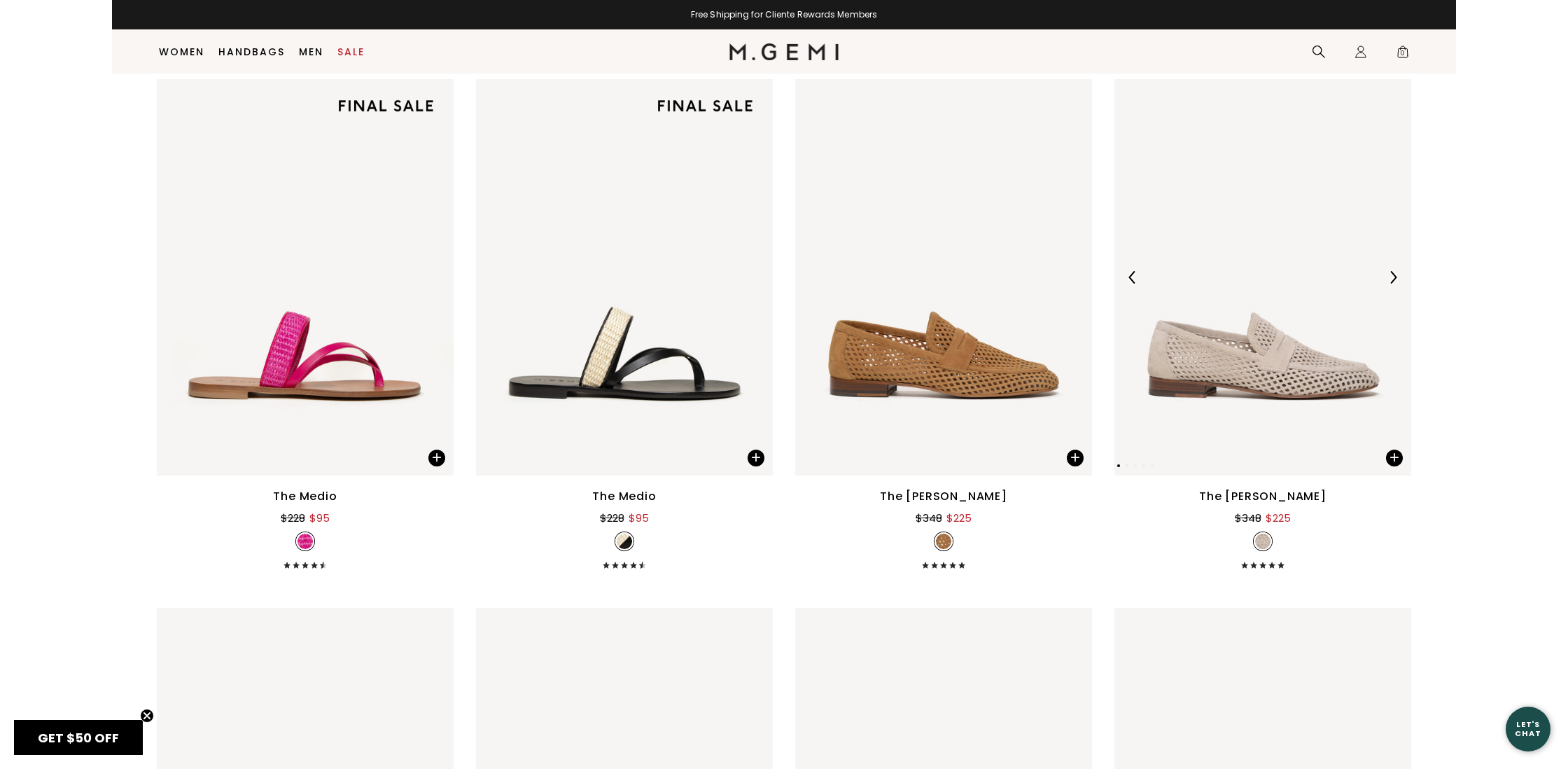
click at [1284, 375] on img at bounding box center [1263, 276] width 296 height 396
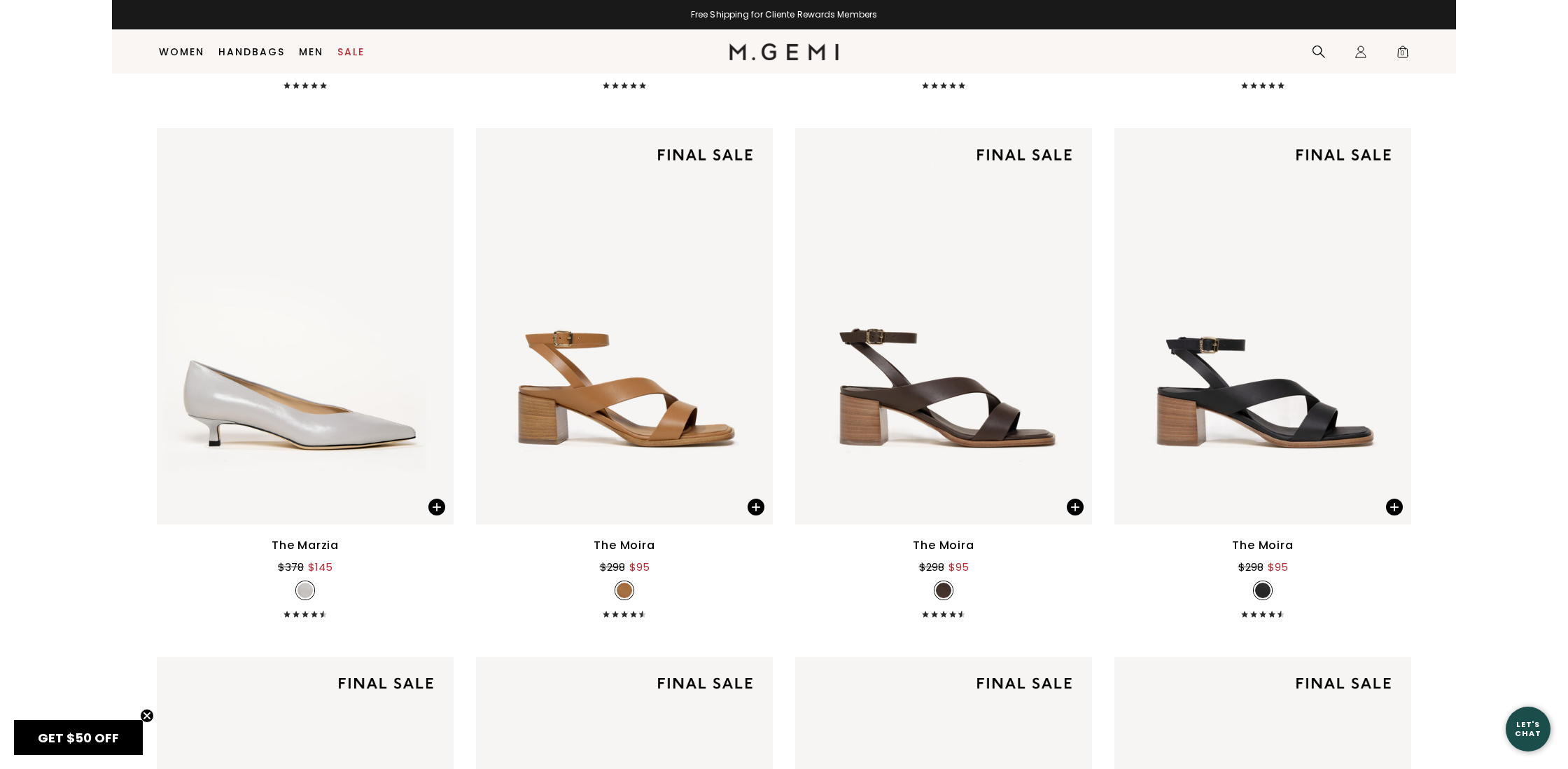
scroll to position [13147, 0]
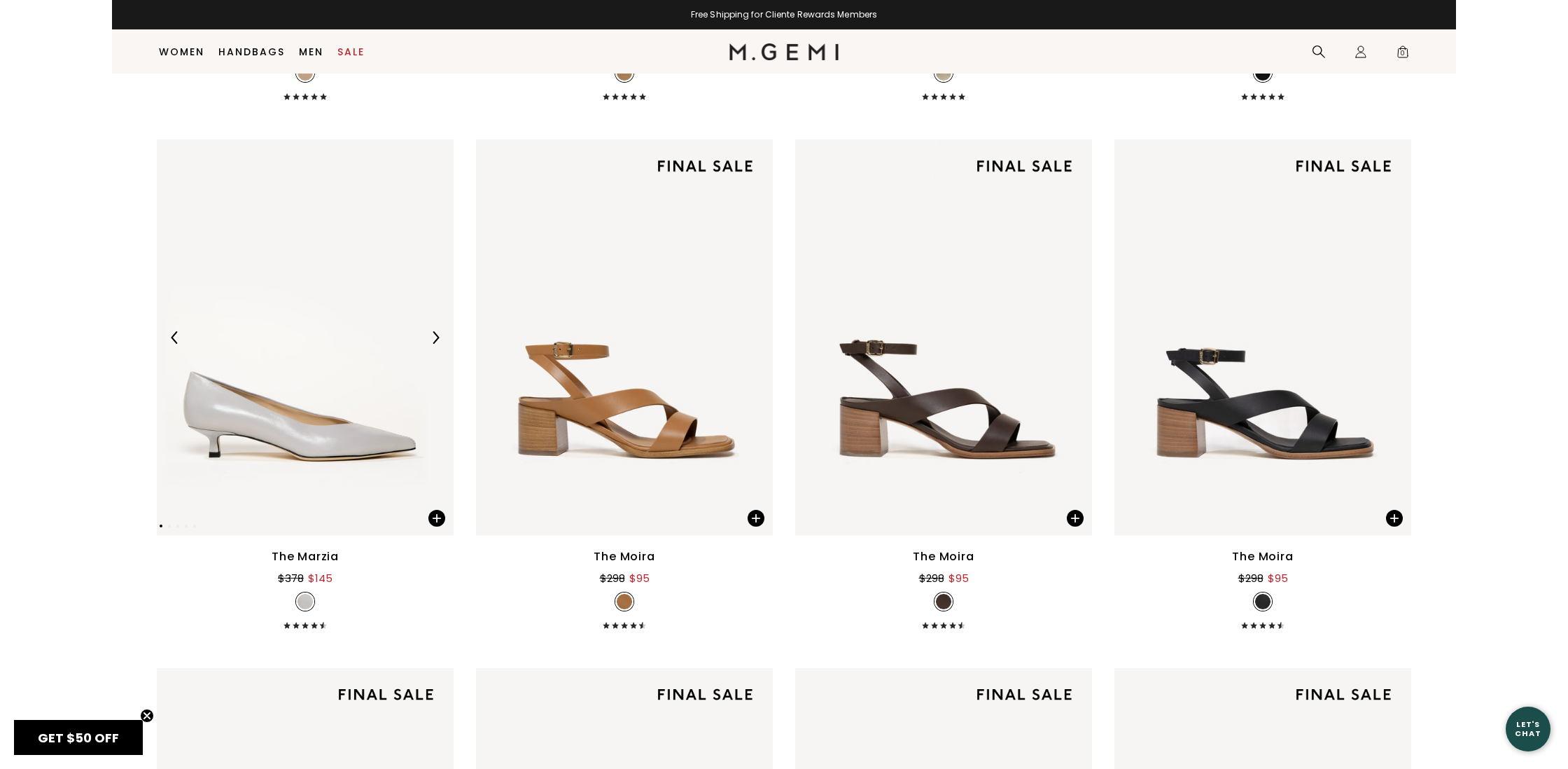
click at [299, 318] on img at bounding box center [305, 337] width 296 height 396
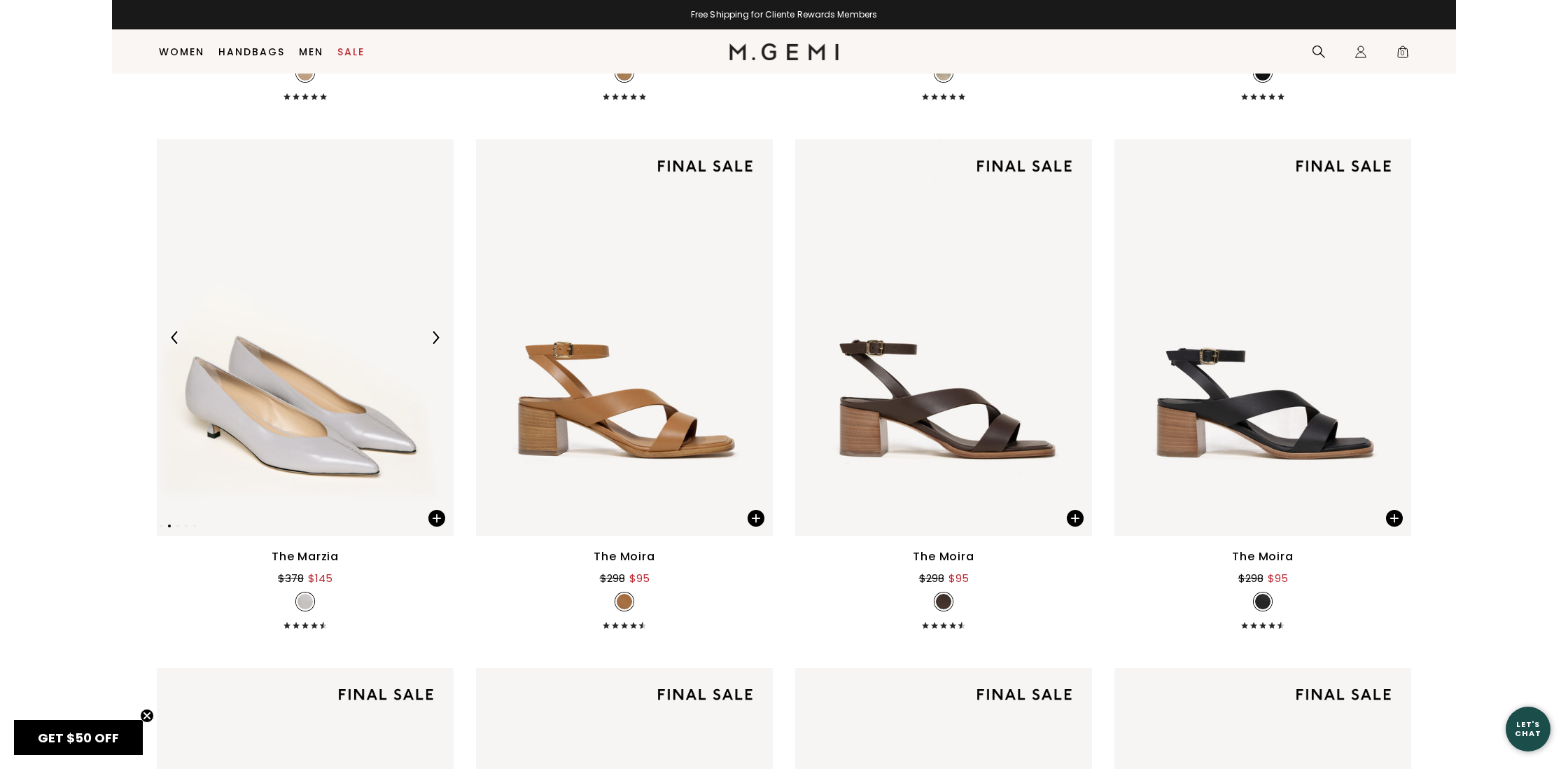
click at [275, 454] on img at bounding box center [305, 337] width 296 height 396
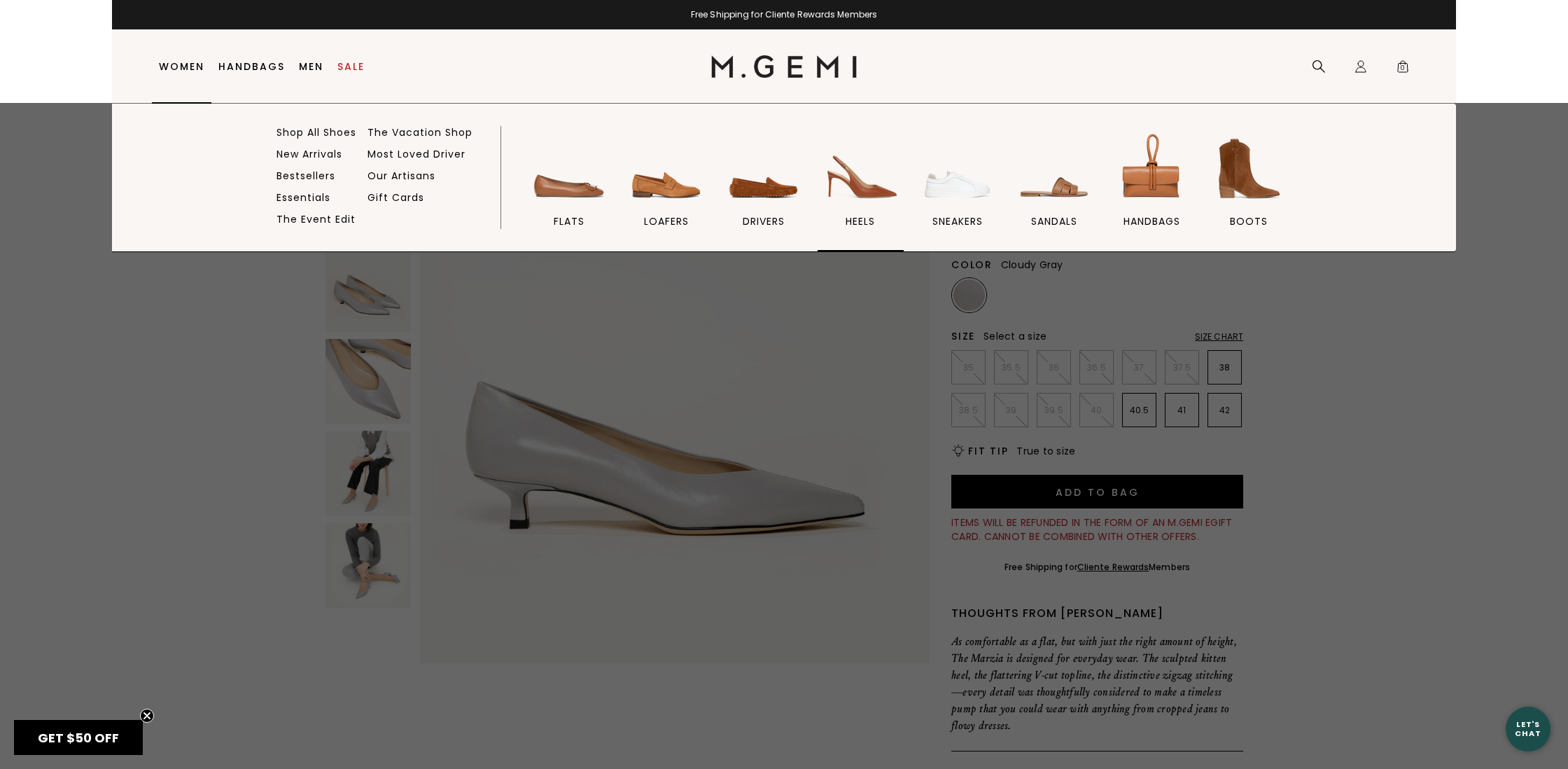
click at [859, 219] on span "heels" at bounding box center [859, 221] width 29 height 13
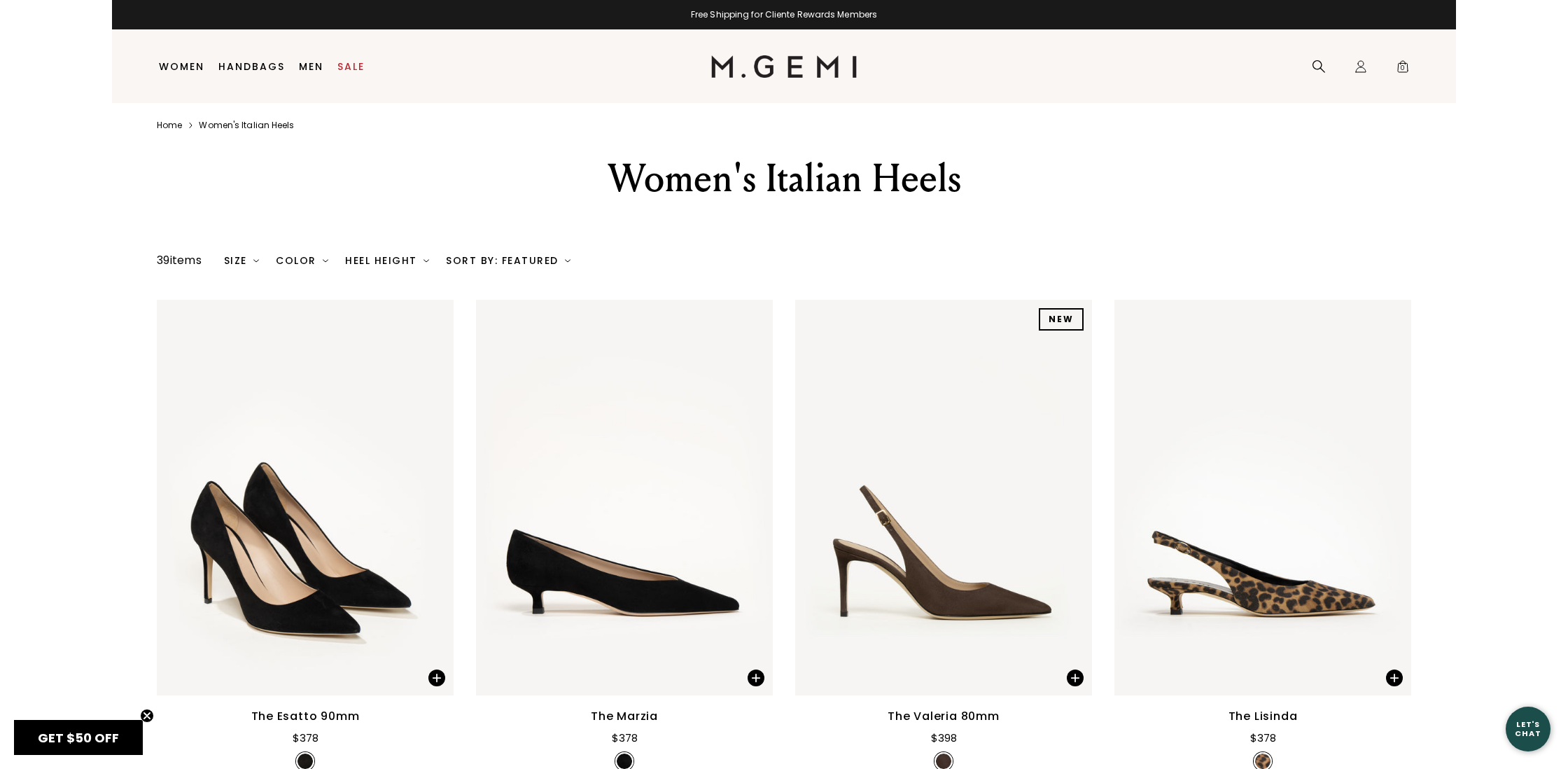
scroll to position [4, 0]
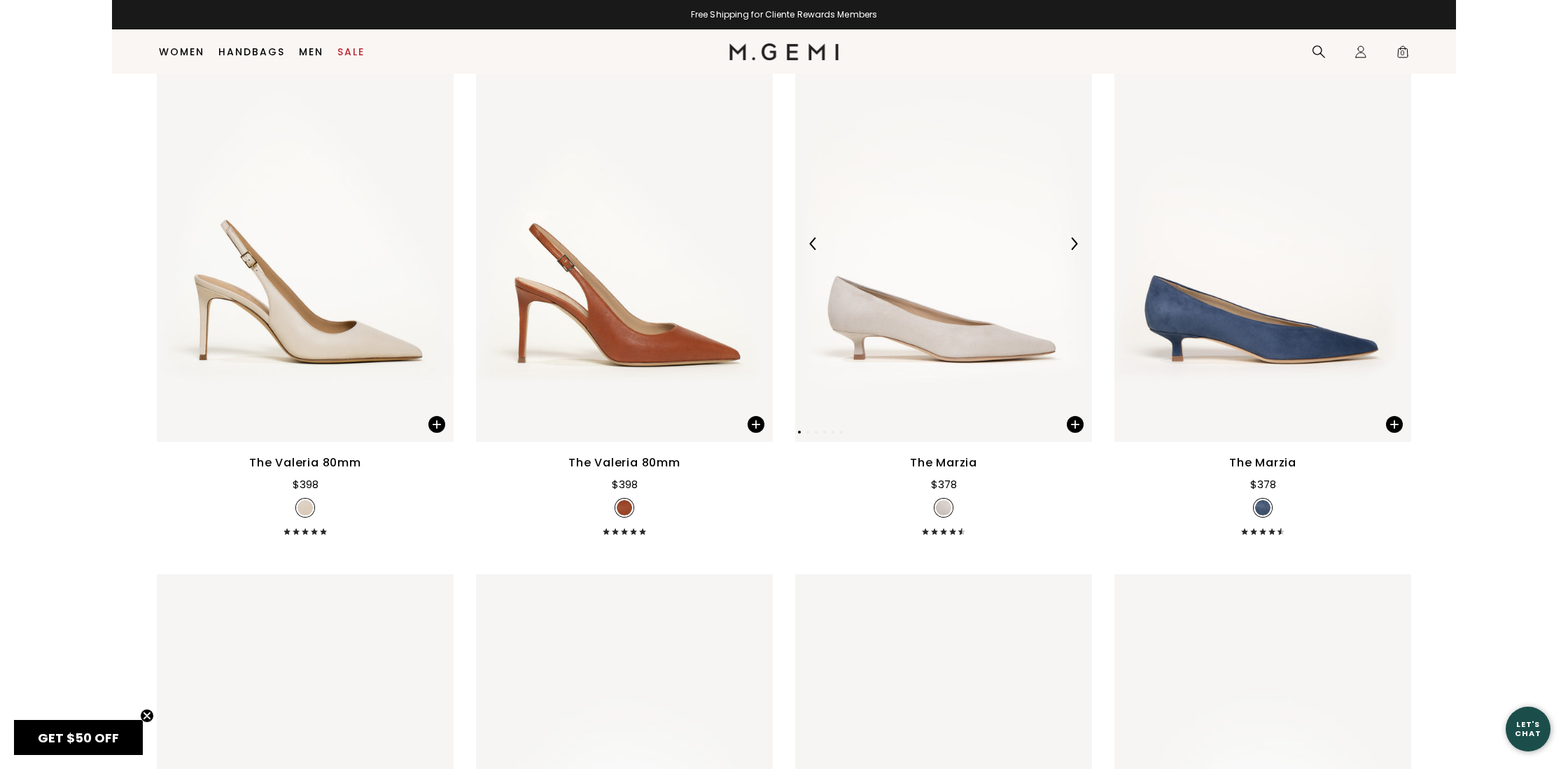
scroll to position [2869, 0]
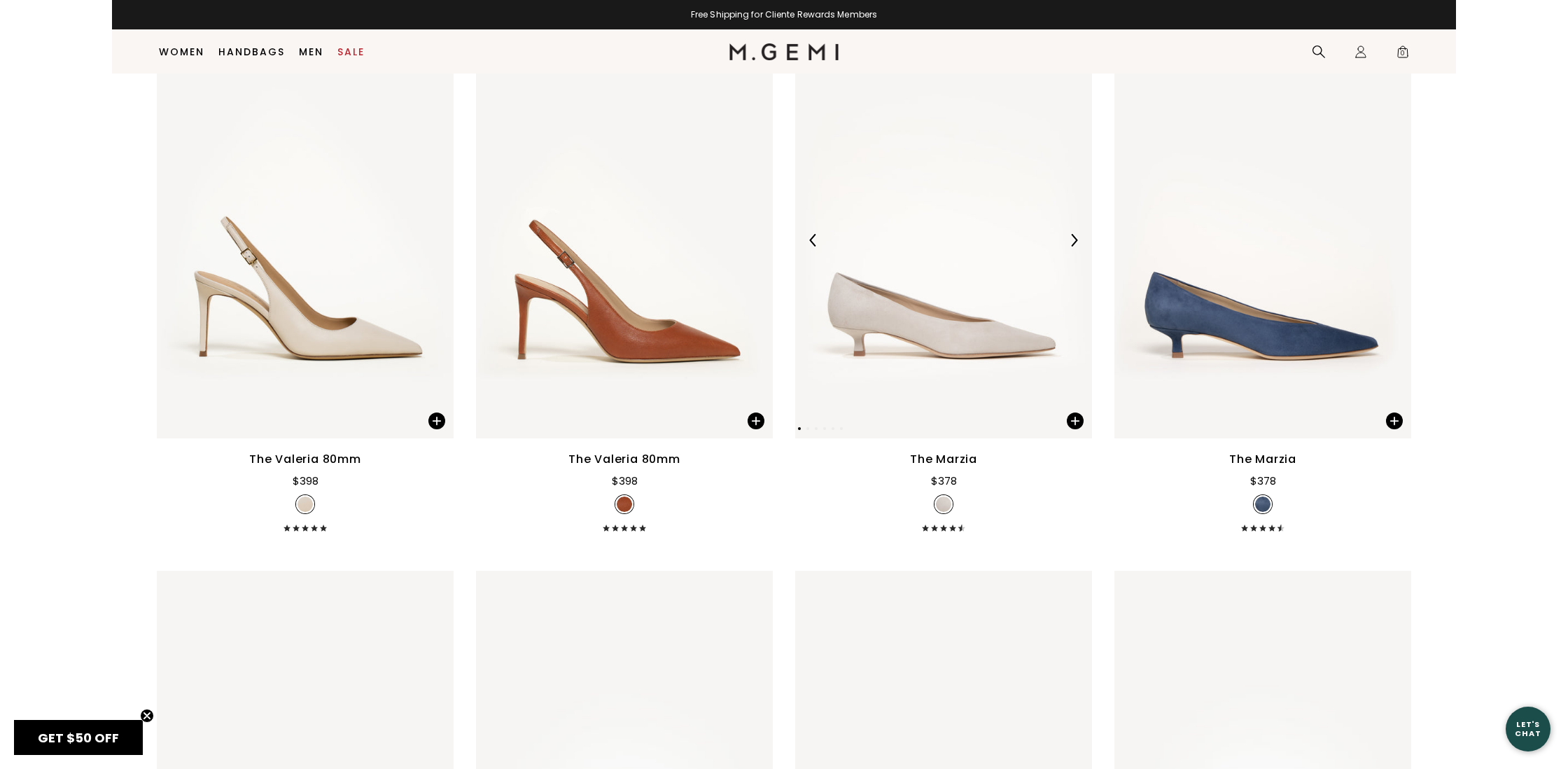
click at [901, 301] on img at bounding box center [943, 240] width 296 height 396
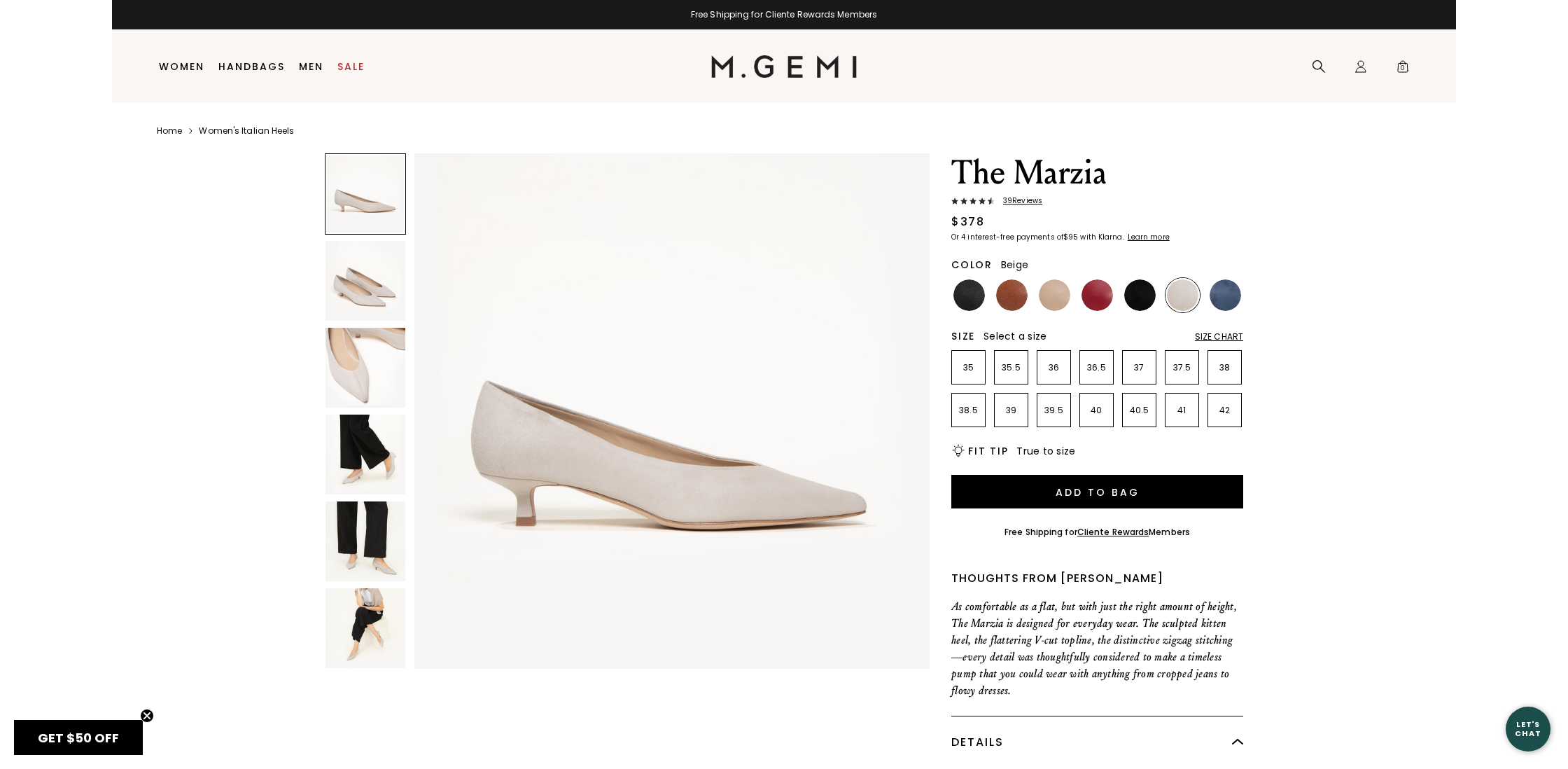
drag, startPoint x: 1050, startPoint y: 288, endPoint x: 1073, endPoint y: 334, distance: 51.4
click at [1050, 288] on img at bounding box center [1055, 295] width 32 height 32
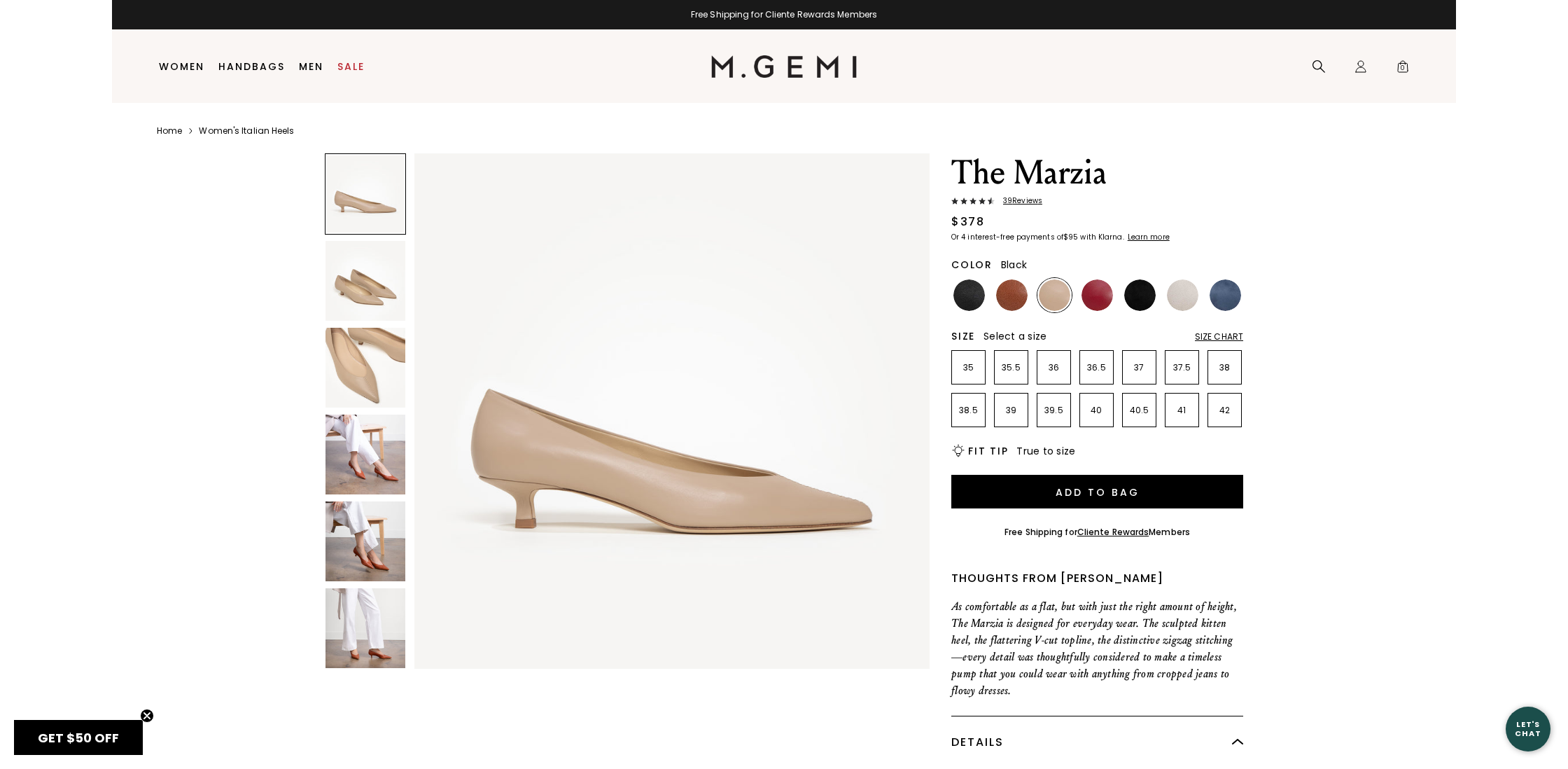
click at [965, 291] on img at bounding box center [969, 295] width 32 height 32
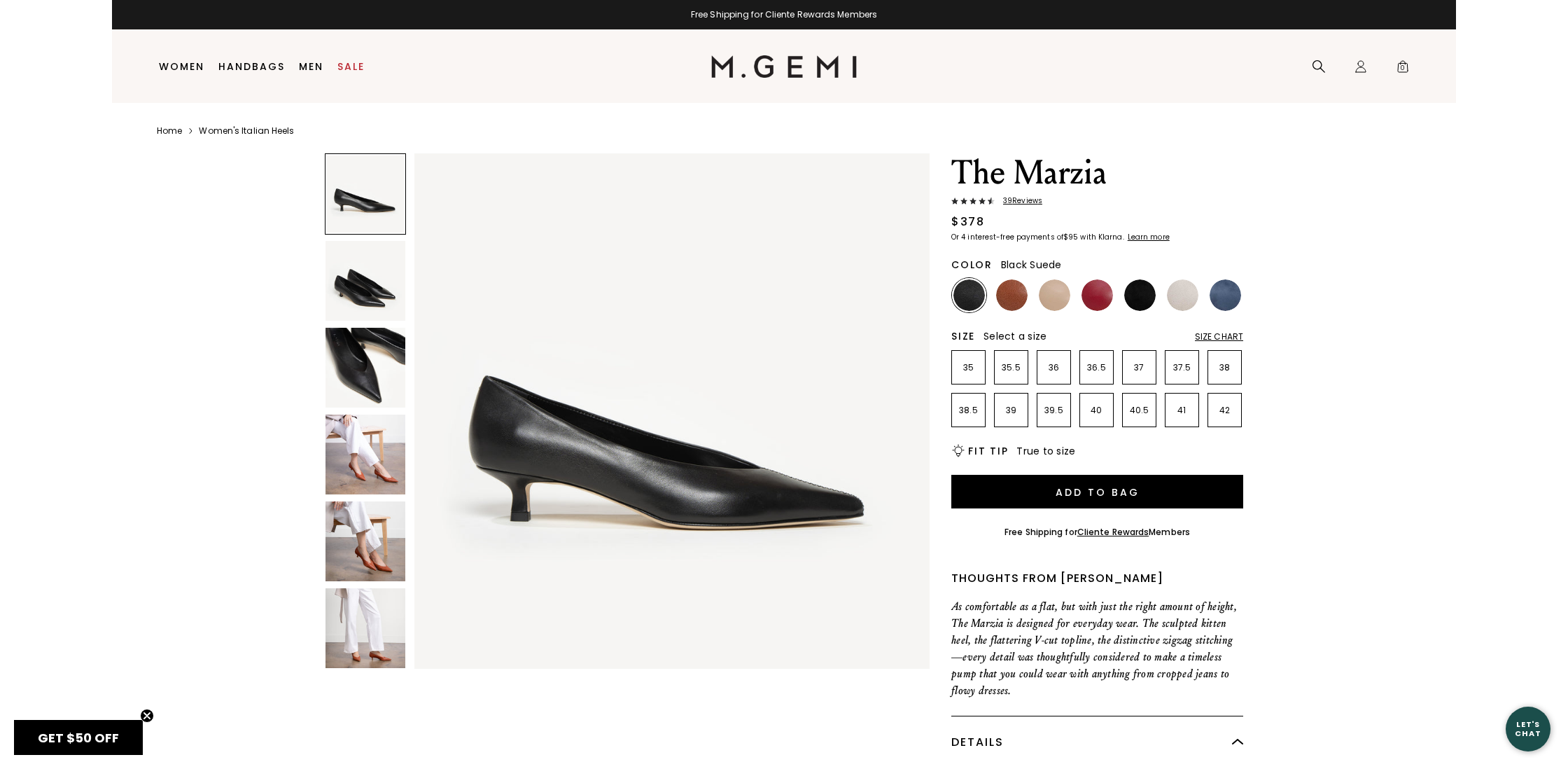
click at [1141, 292] on img at bounding box center [1140, 295] width 32 height 32
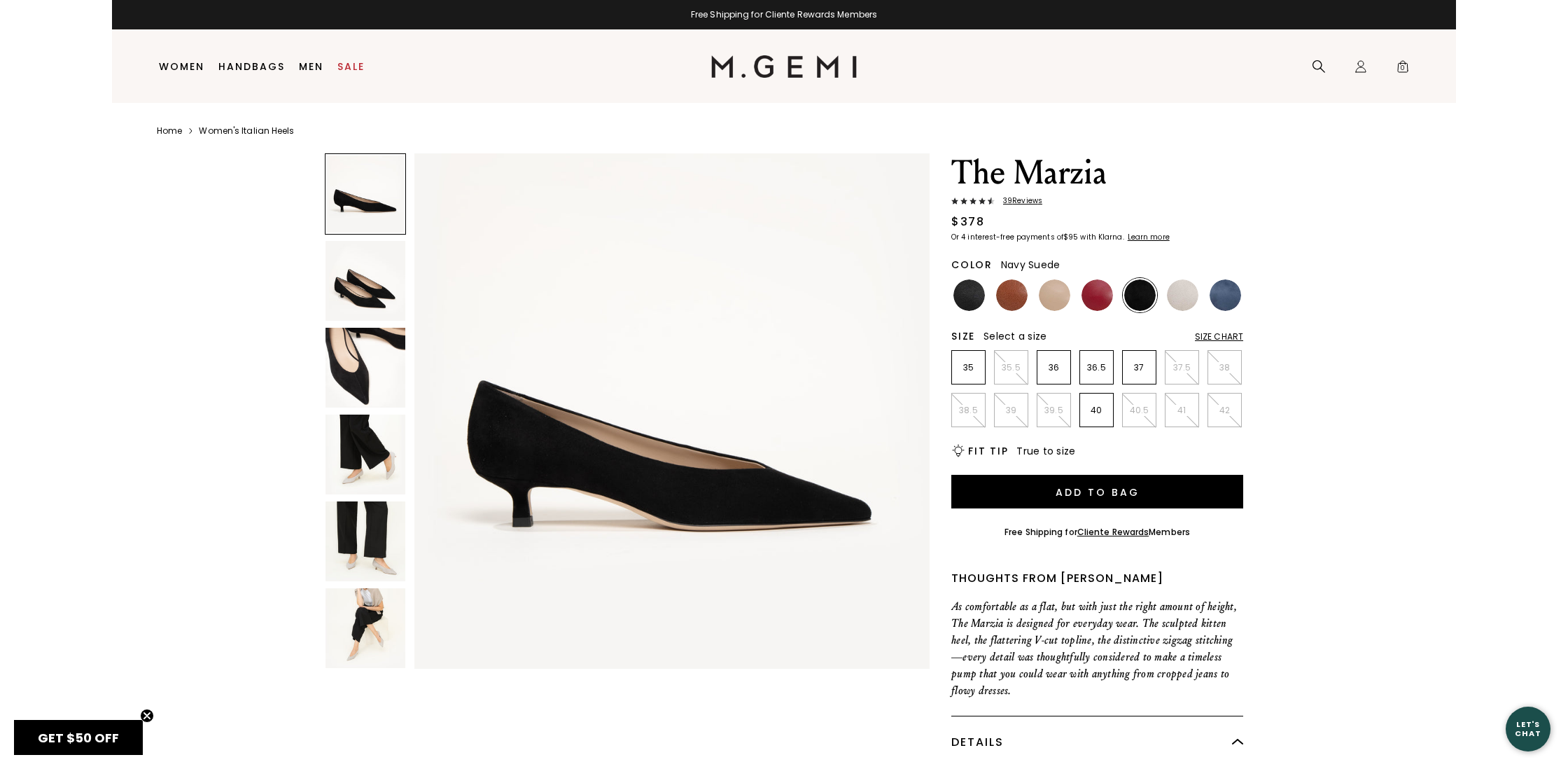
click at [1225, 294] on img at bounding box center [1225, 295] width 32 height 32
